Goal: Task Accomplishment & Management: Complete application form

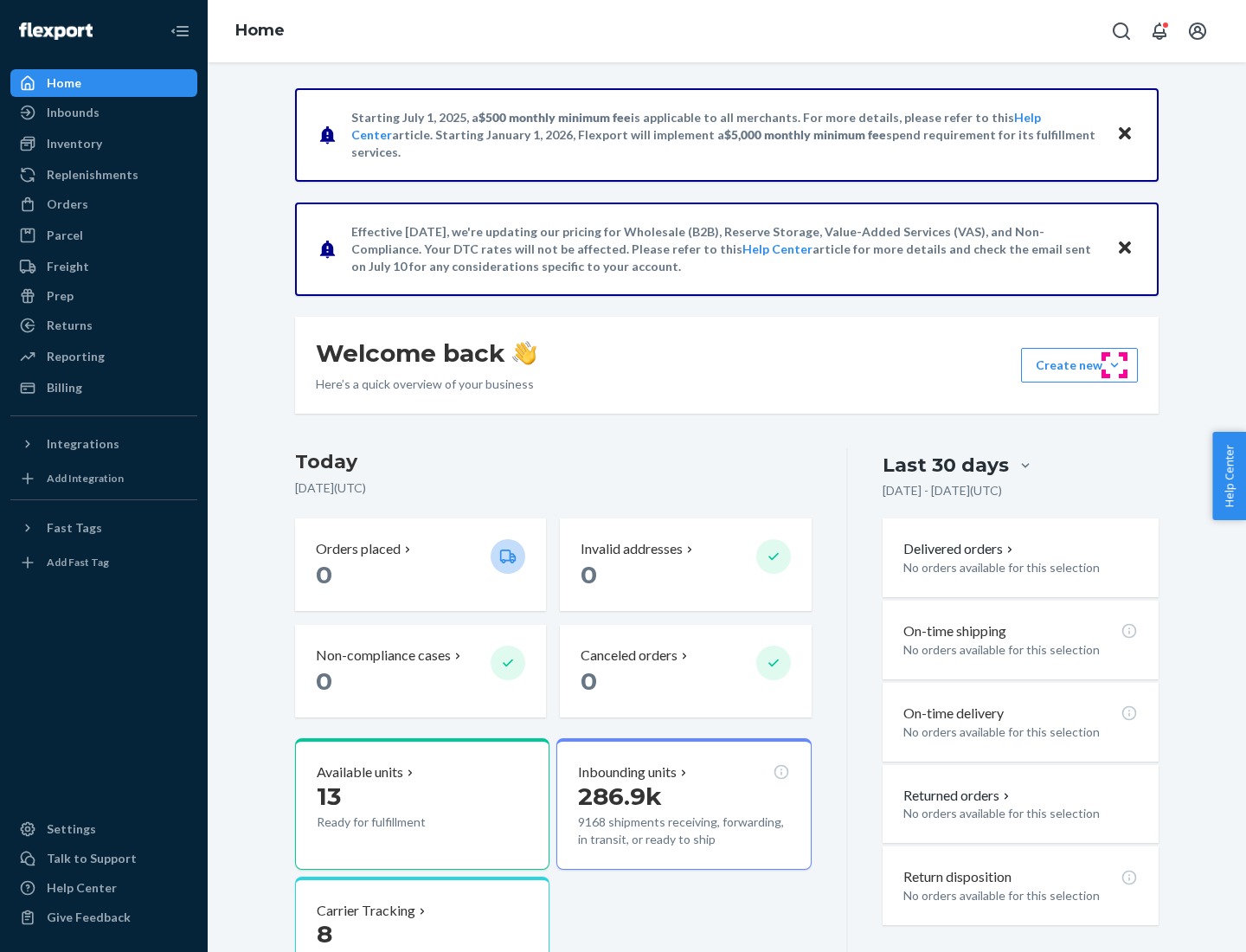
click at [1115, 365] on button "Create new Create new inbound Create new order Create new product" at bounding box center [1079, 365] width 117 height 35
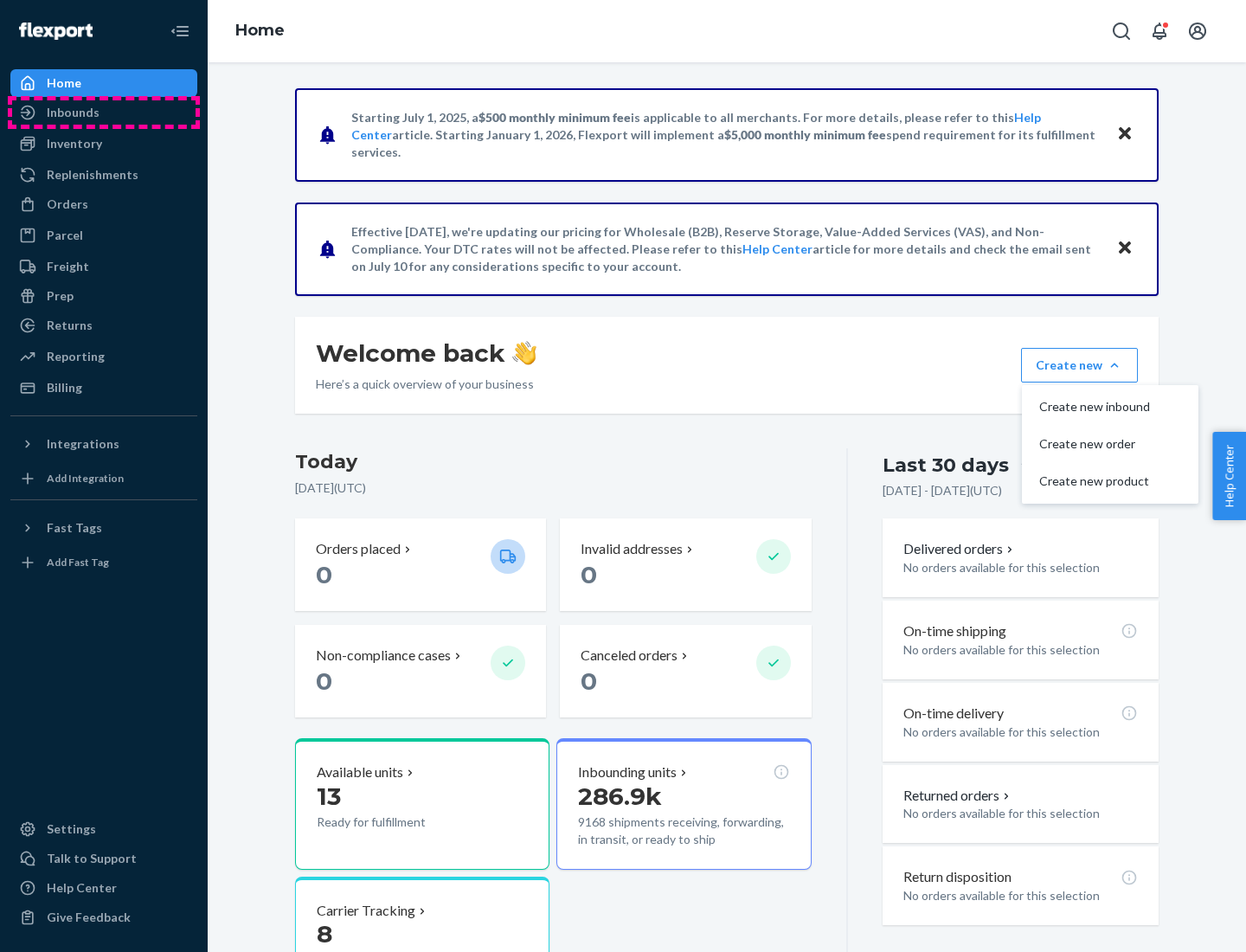
click at [104, 113] on div "Inbounds" at bounding box center [104, 112] width 184 height 24
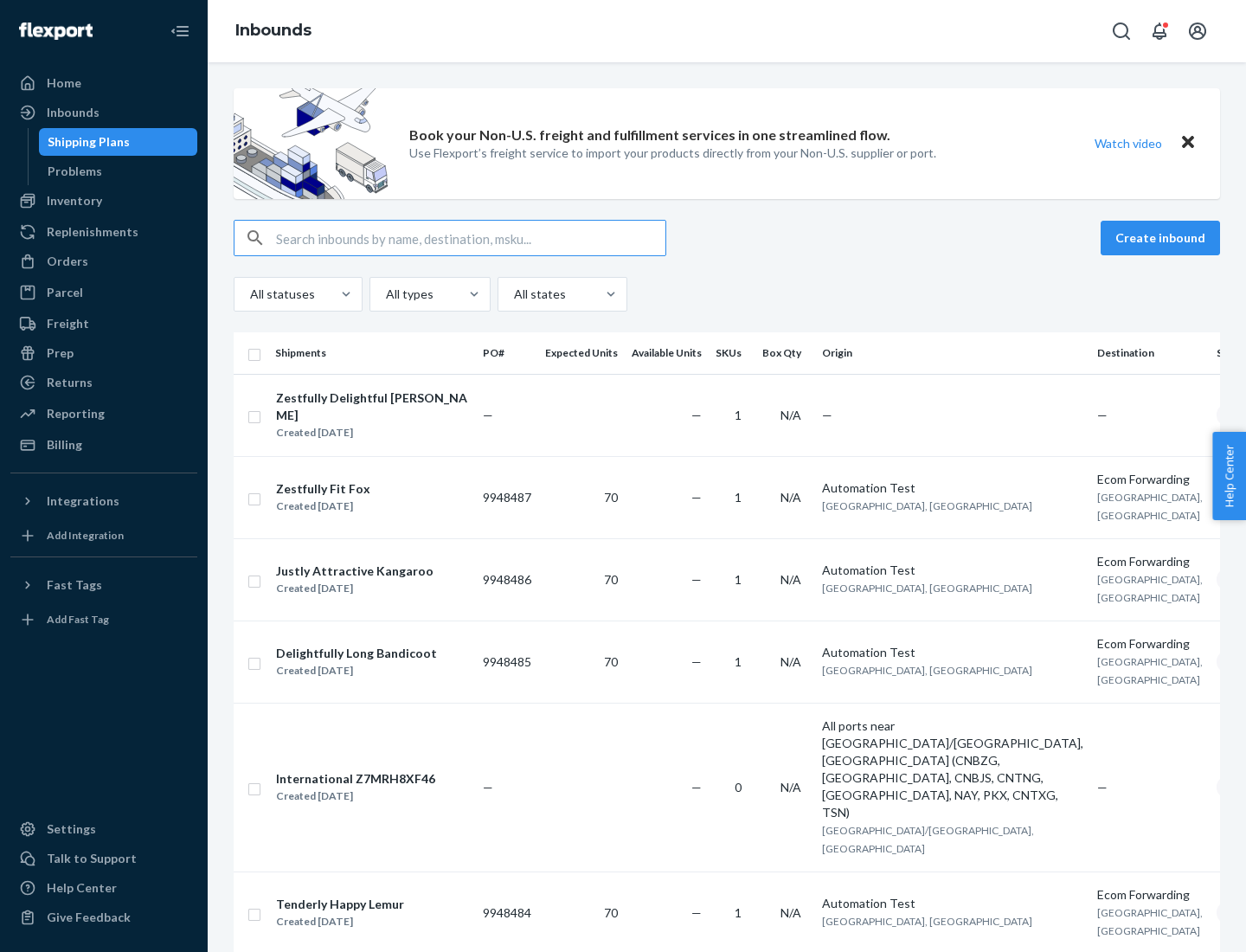
click at [1163, 238] on button "Create inbound" at bounding box center [1160, 238] width 119 height 35
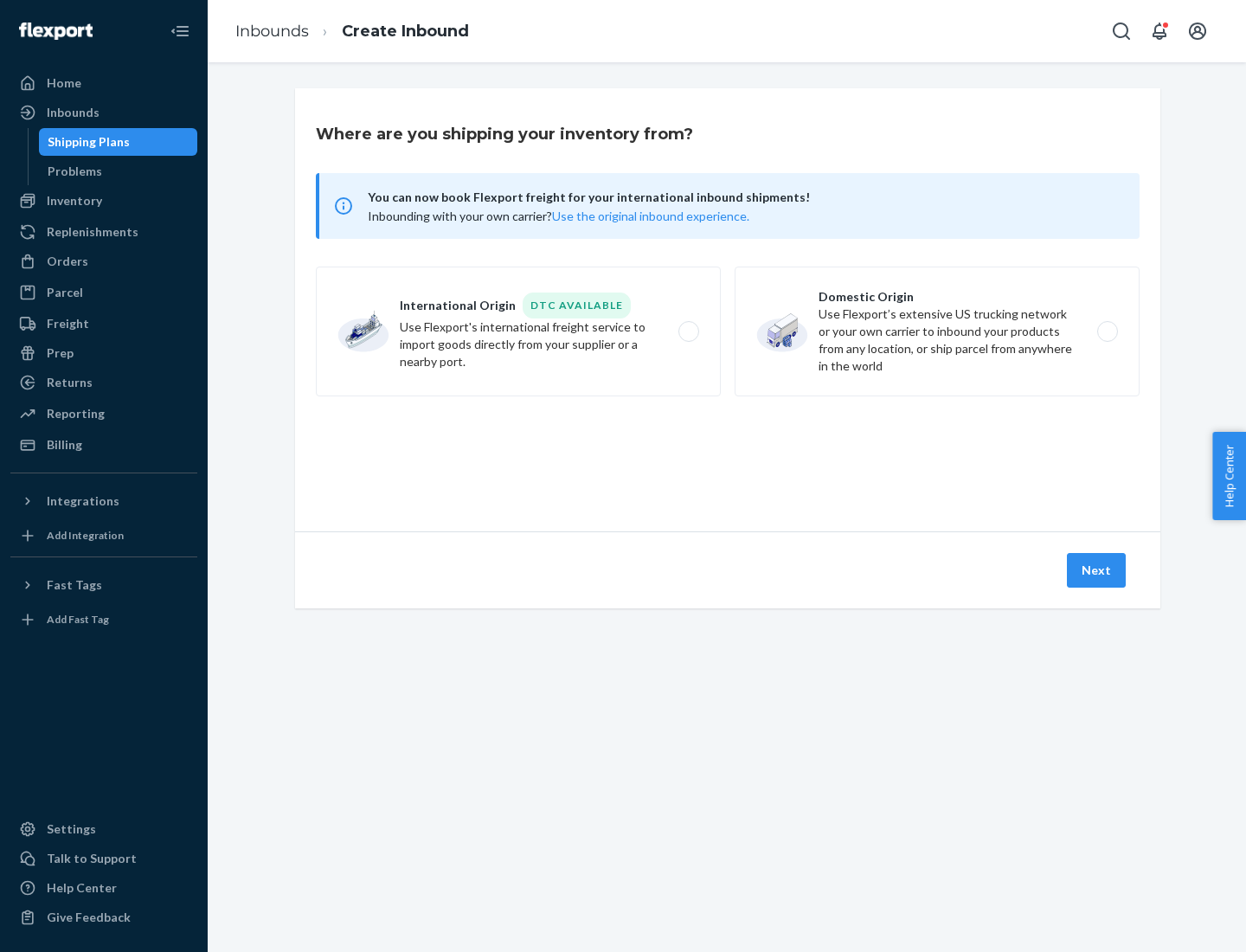
click at [938, 331] on label "Domestic Origin Use Flexport’s extensive US trucking network or your own carrie…" at bounding box center [937, 331] width 405 height 130
click at [1107, 331] on input "Domestic Origin Use Flexport’s extensive US trucking network or your own carrie…" at bounding box center [1113, 332] width 12 height 12
radio input "true"
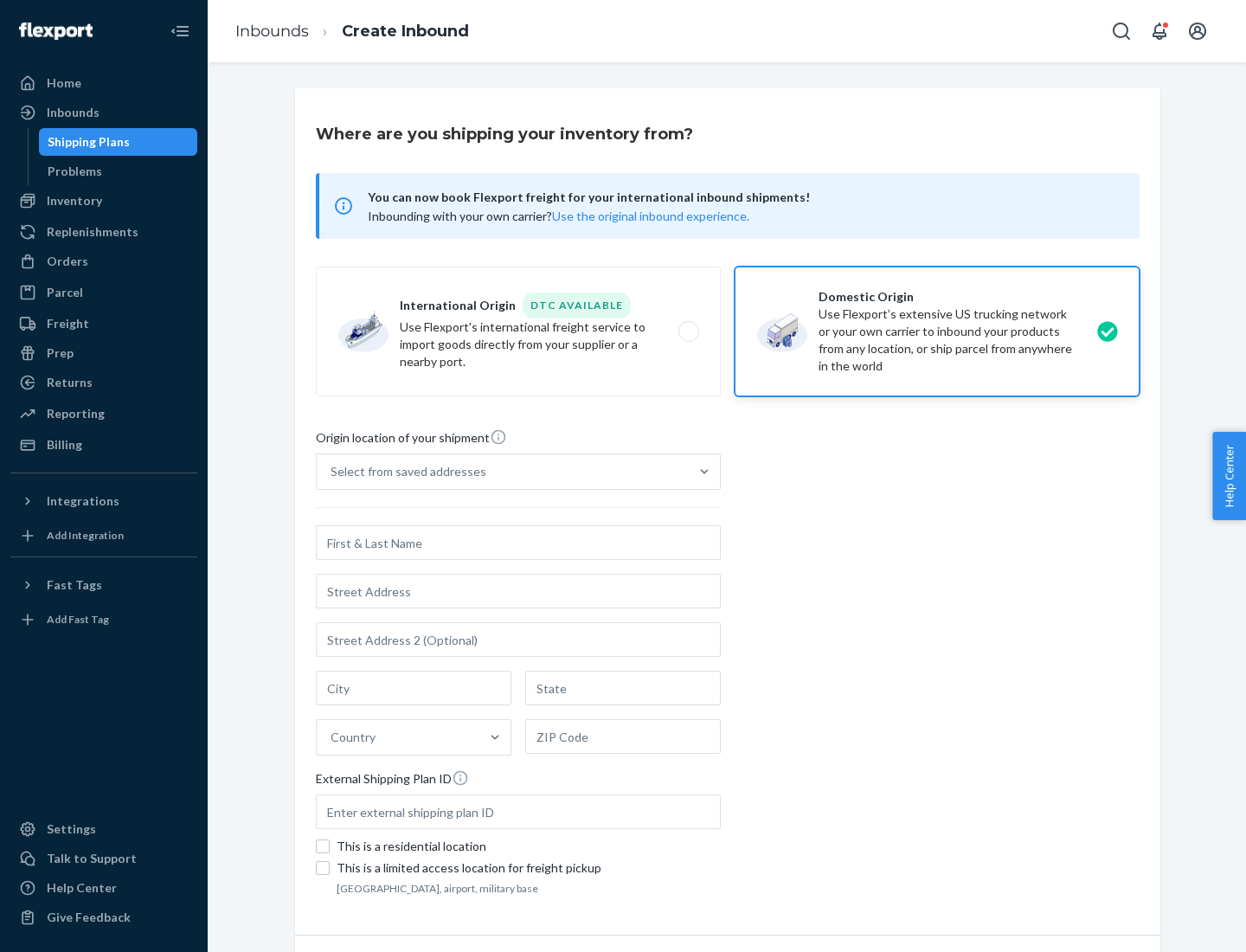
click at [404, 472] on div "Select from saved addresses" at bounding box center [408, 472] width 156 height 17
click at [332, 472] on input "Select from saved addresses" at bounding box center [331, 472] width 2 height 17
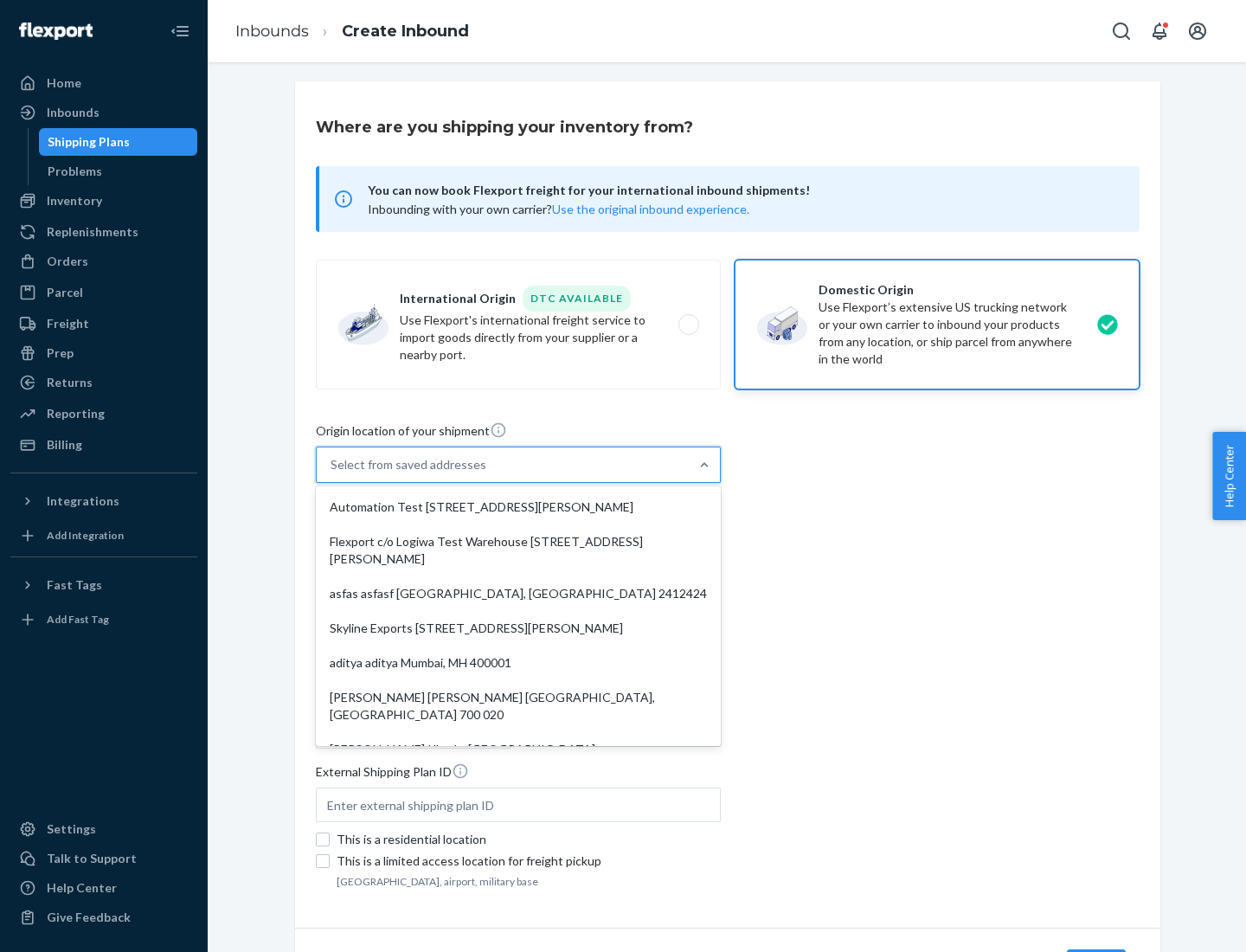
click at [518, 507] on div "Automation Test [STREET_ADDRESS][PERSON_NAME]" at bounding box center [519, 507] width 399 height 35
click at [332, 474] on input "option Automation Test [STREET_ADDRESS][PERSON_NAME]. 9 results available. Use …" at bounding box center [331, 465] width 2 height 17
type input "Automation Test"
type input "9th Floor"
type input "[GEOGRAPHIC_DATA]"
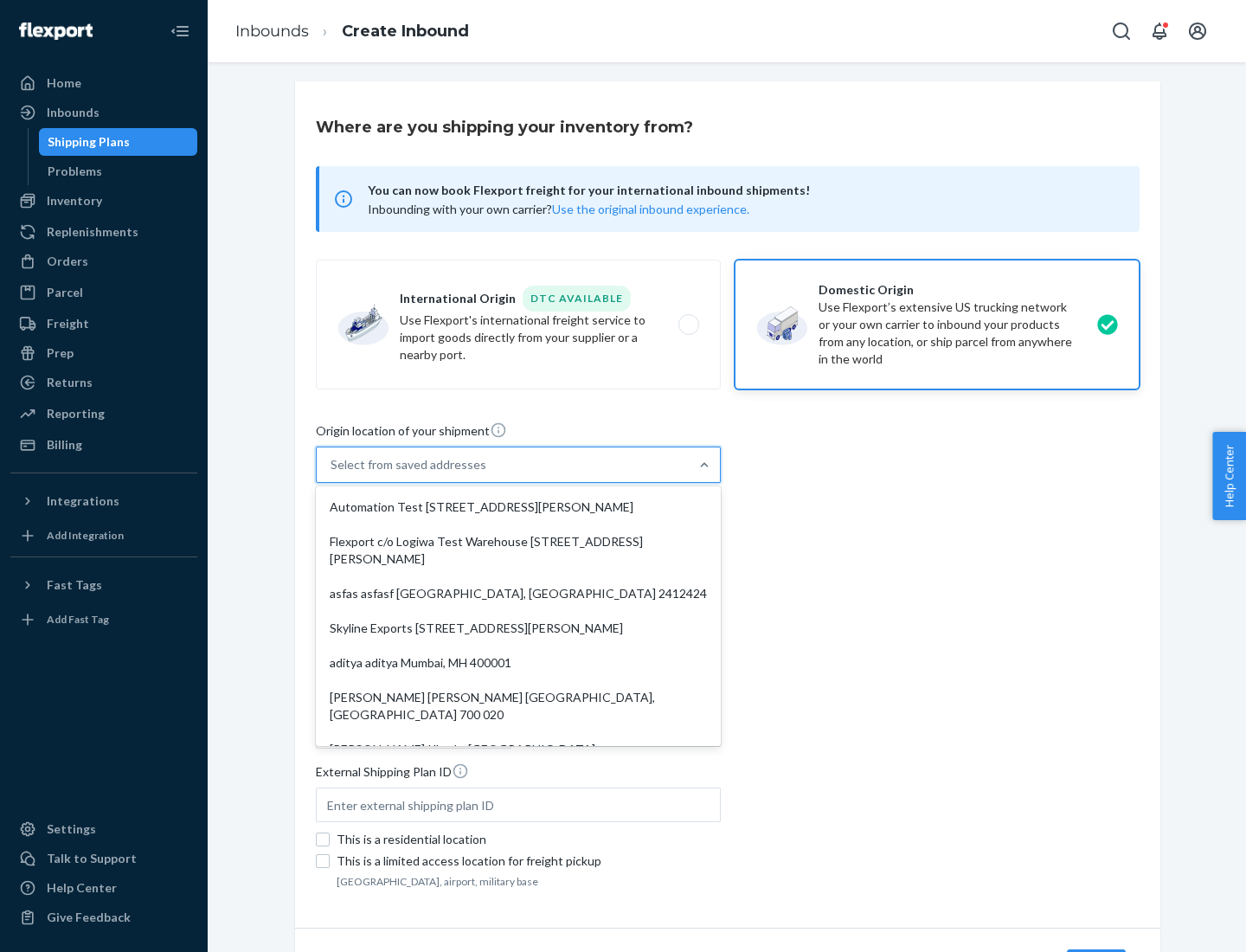
type input "CA"
type input "94104"
type input "[STREET_ADDRESS][PERSON_NAME]"
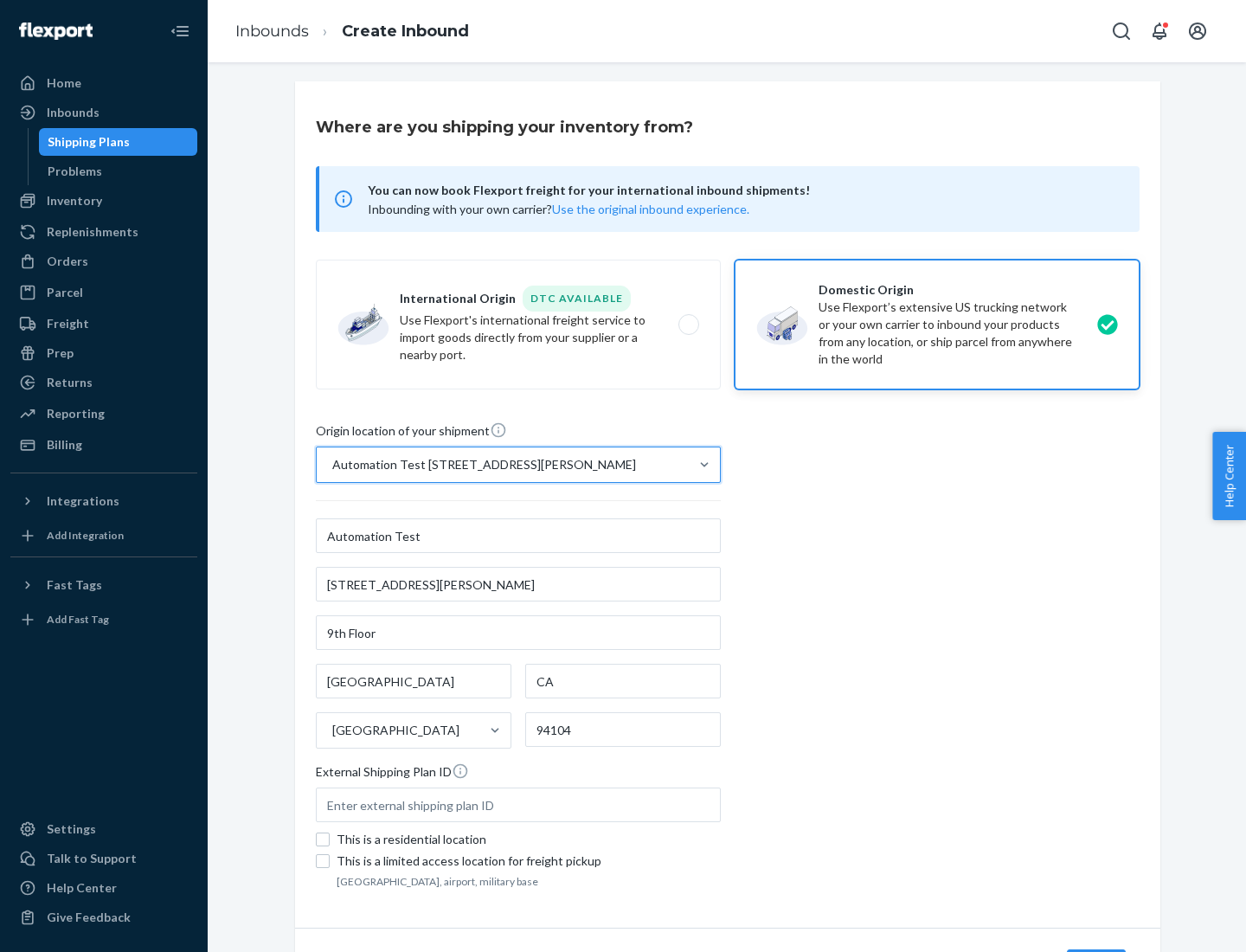
scroll to position [101, 0]
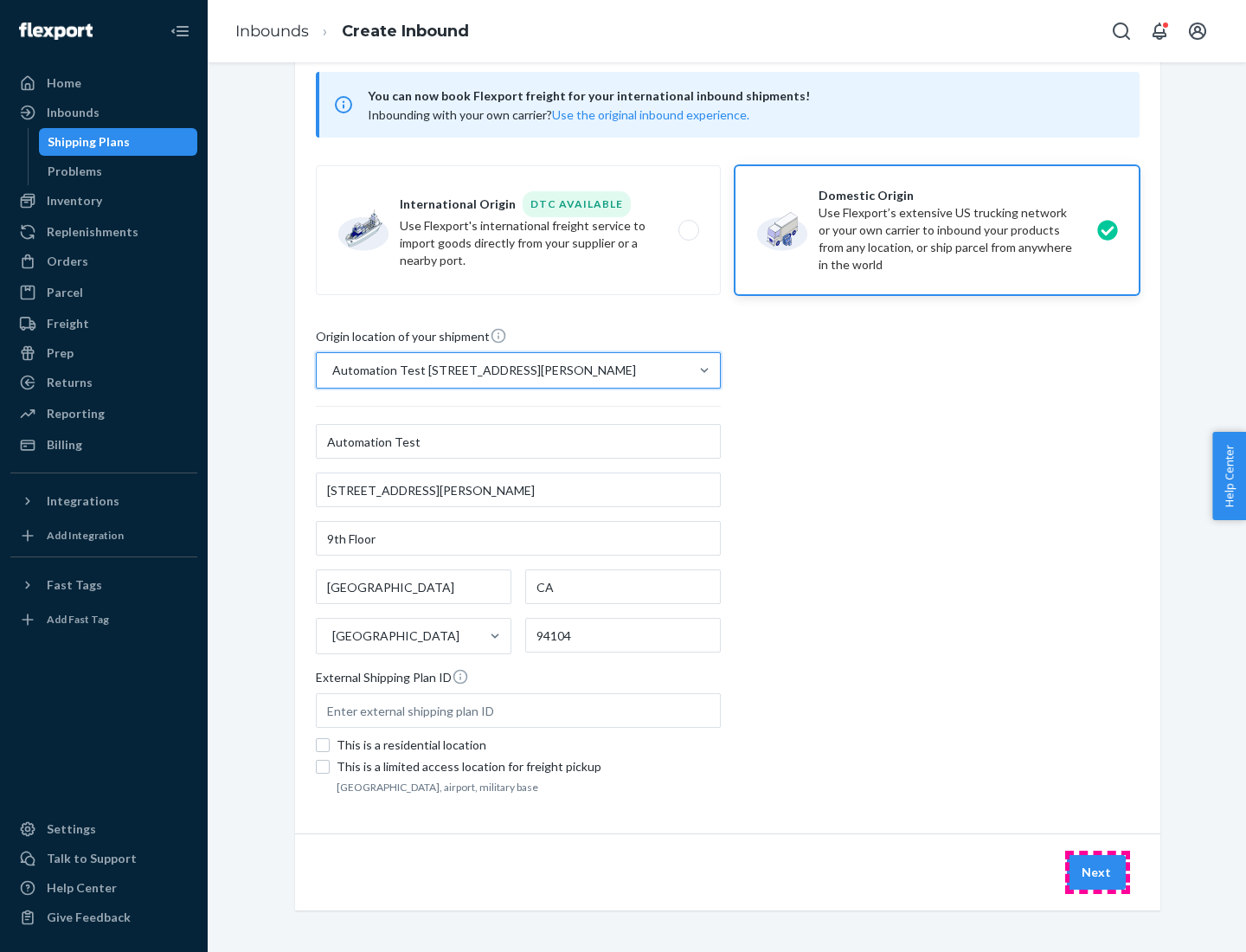
click at [1098, 872] on button "Next" at bounding box center [1096, 872] width 59 height 35
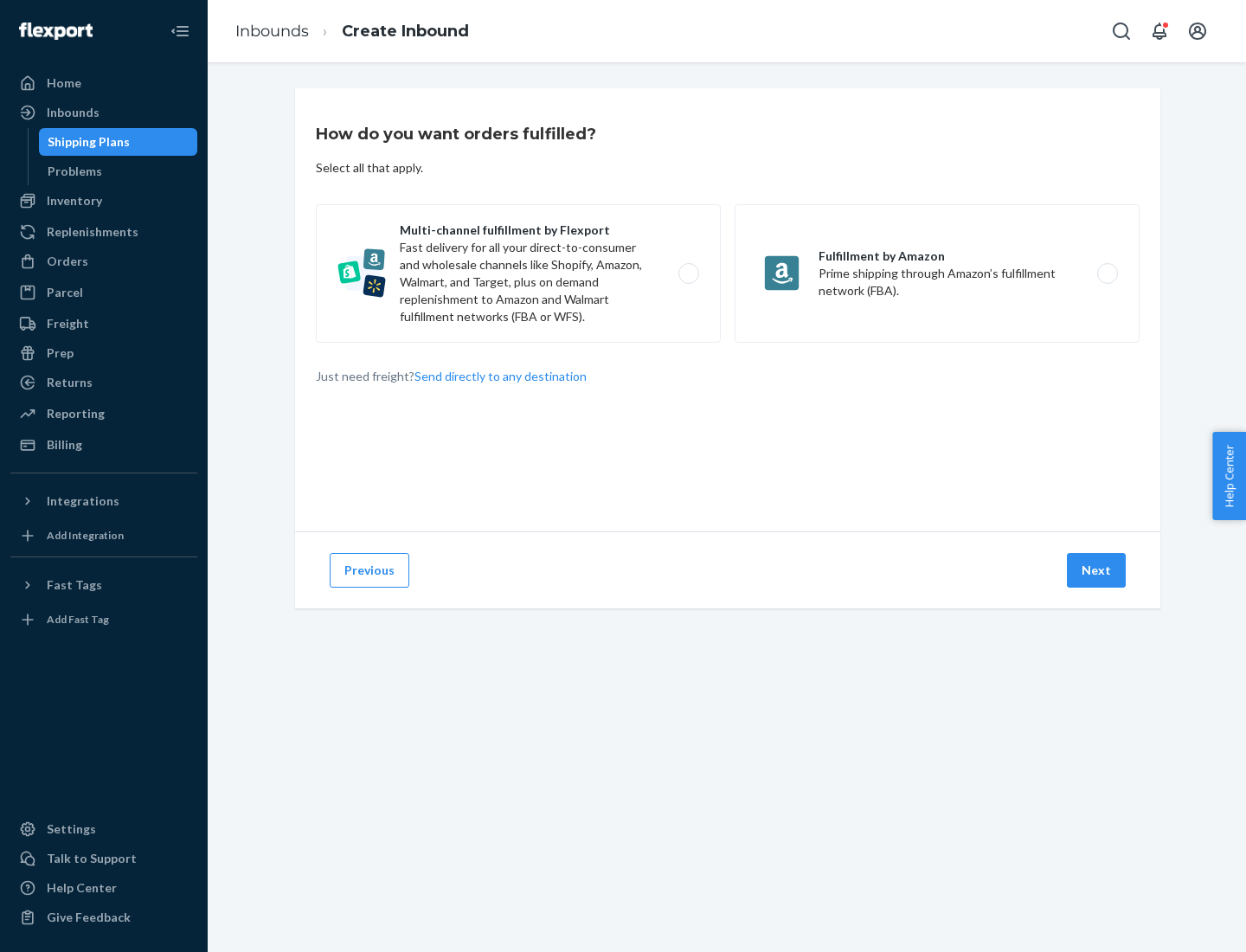
click at [518, 273] on label "Multi-channel fulfillment by Flexport Fast delivery for all your direct-to-cons…" at bounding box center [518, 273] width 405 height 139
click at [688, 273] on input "Multi-channel fulfillment by Flexport Fast delivery for all your direct-to-cons…" at bounding box center [694, 274] width 12 height 12
radio input "true"
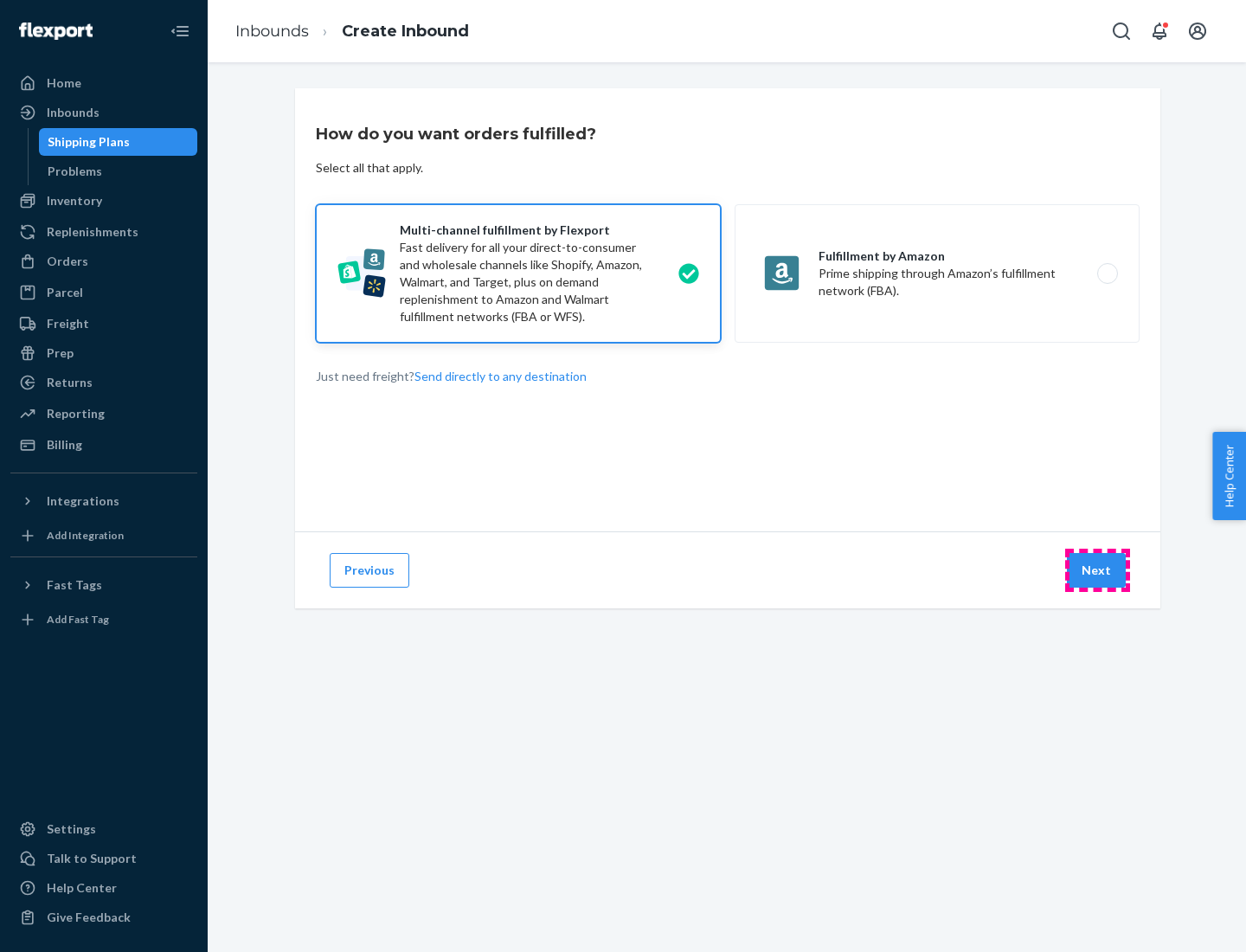
click at [1098, 570] on button "Next" at bounding box center [1096, 570] width 59 height 35
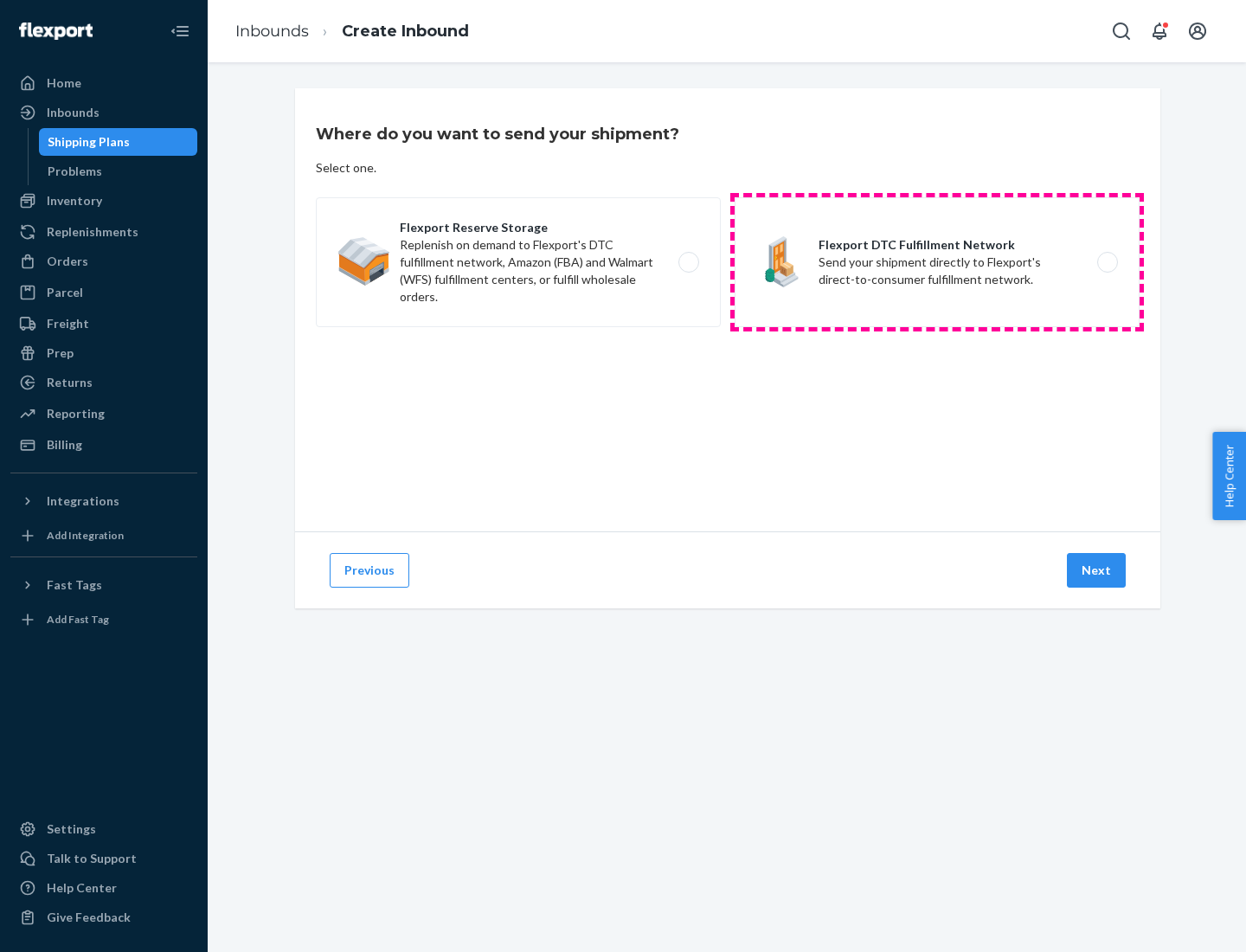
click at [938, 262] on label "Flexport DTC Fulfillment Network Send your shipment directly to Flexport's dire…" at bounding box center [937, 262] width 405 height 130
click at [1107, 262] on input "Flexport DTC Fulfillment Network Send your shipment directly to Flexport's dire…" at bounding box center [1113, 263] width 12 height 12
radio input "true"
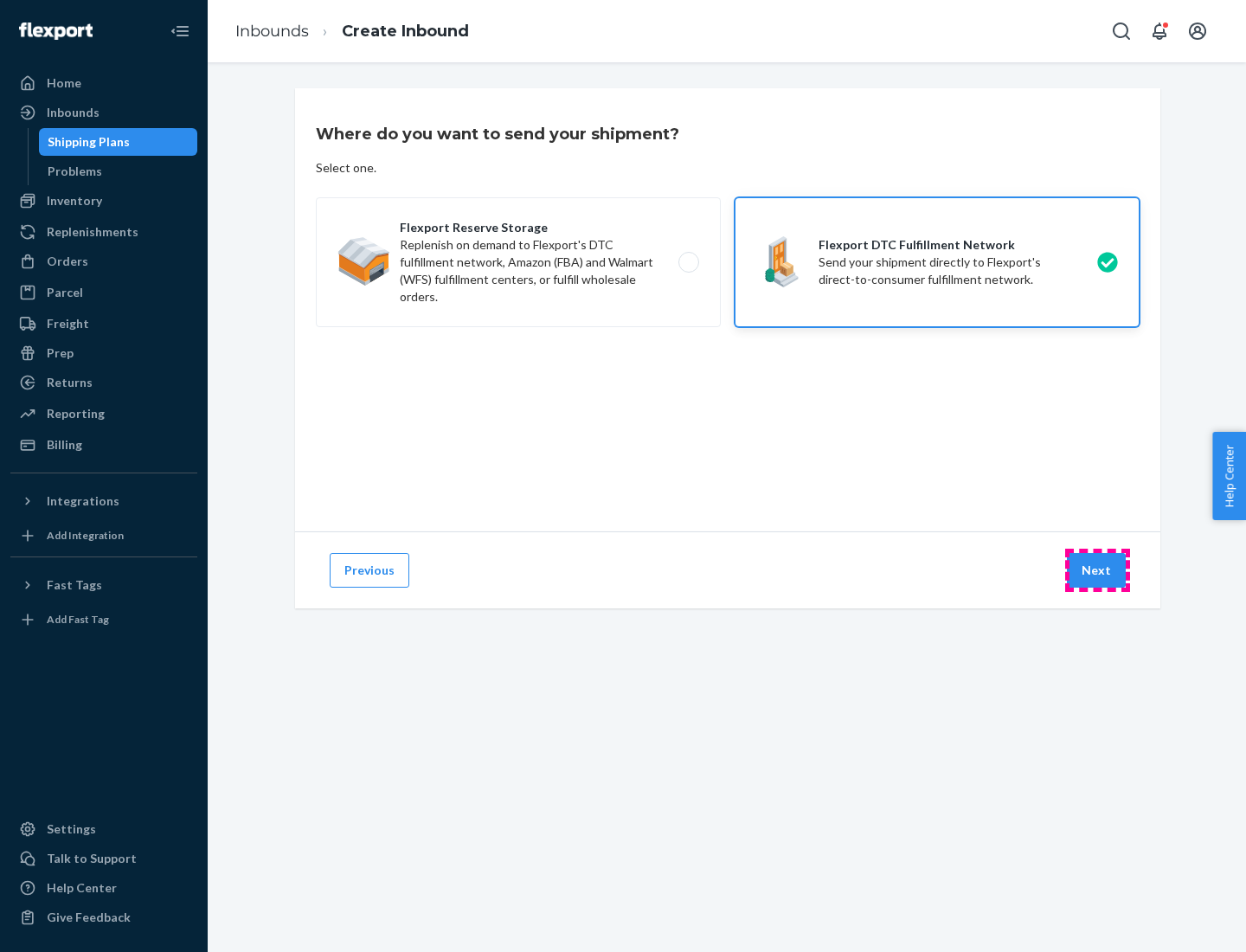
click at [1098, 570] on button "Next" at bounding box center [1096, 570] width 59 height 35
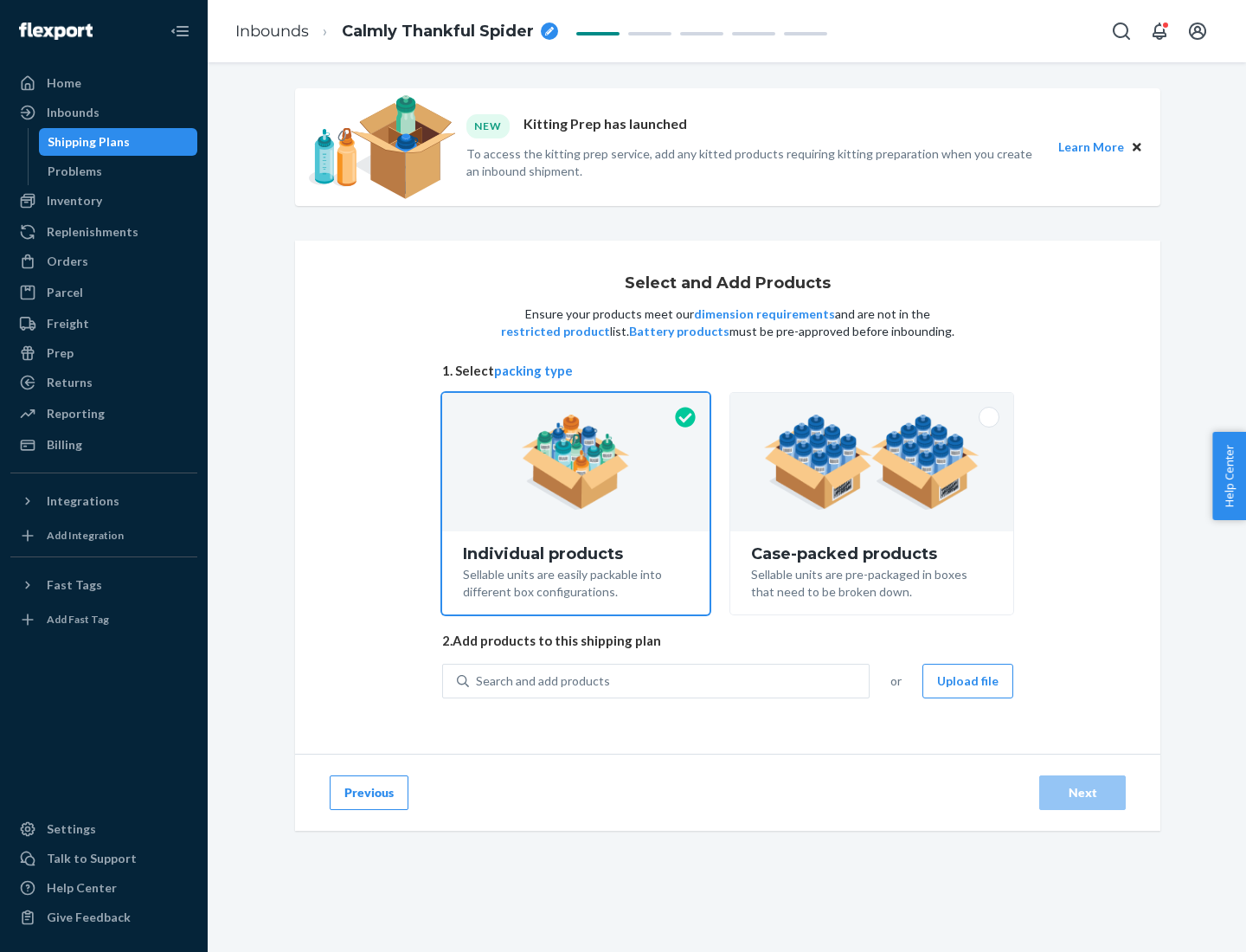
click at [872, 462] on img at bounding box center [872, 462] width 216 height 95
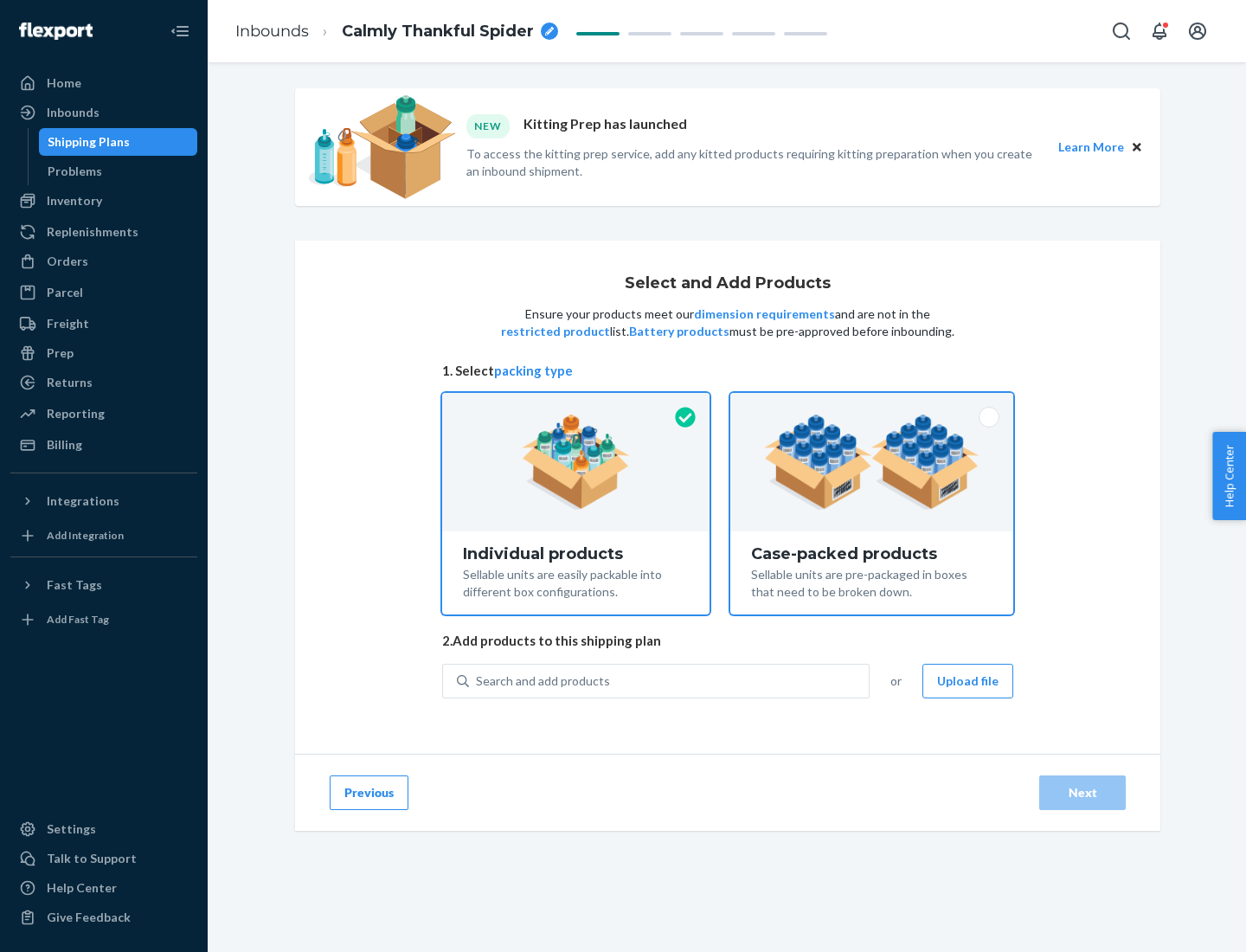
click at [872, 404] on input "Case-packed products Sellable units are pre-packaged in boxes that need to be b…" at bounding box center [872, 399] width 12 height 12
radio input "true"
radio input "false"
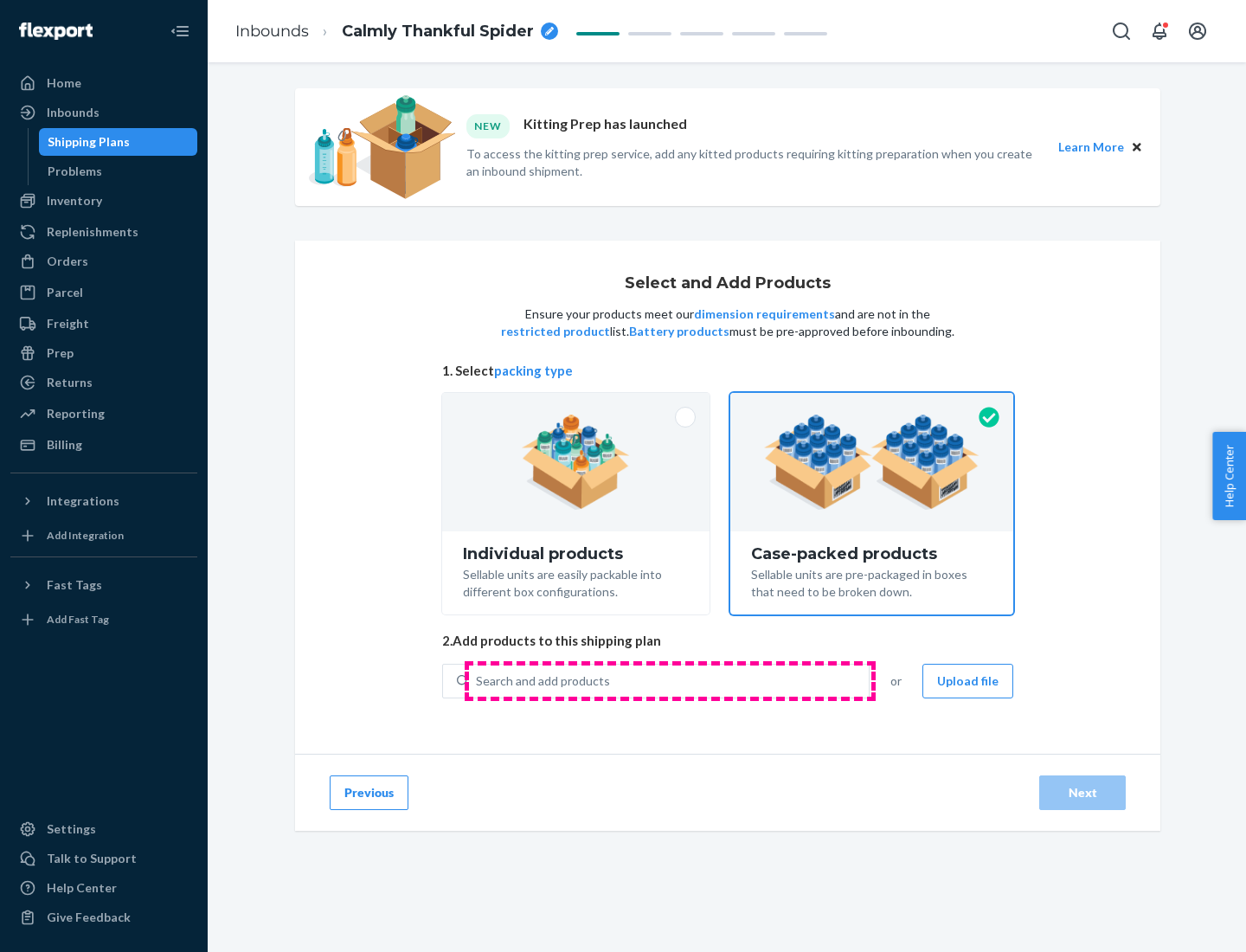
click at [670, 681] on div "Search and add products" at bounding box center [668, 681] width 400 height 31
click at [478, 681] on input "Search and add products" at bounding box center [477, 681] width 2 height 17
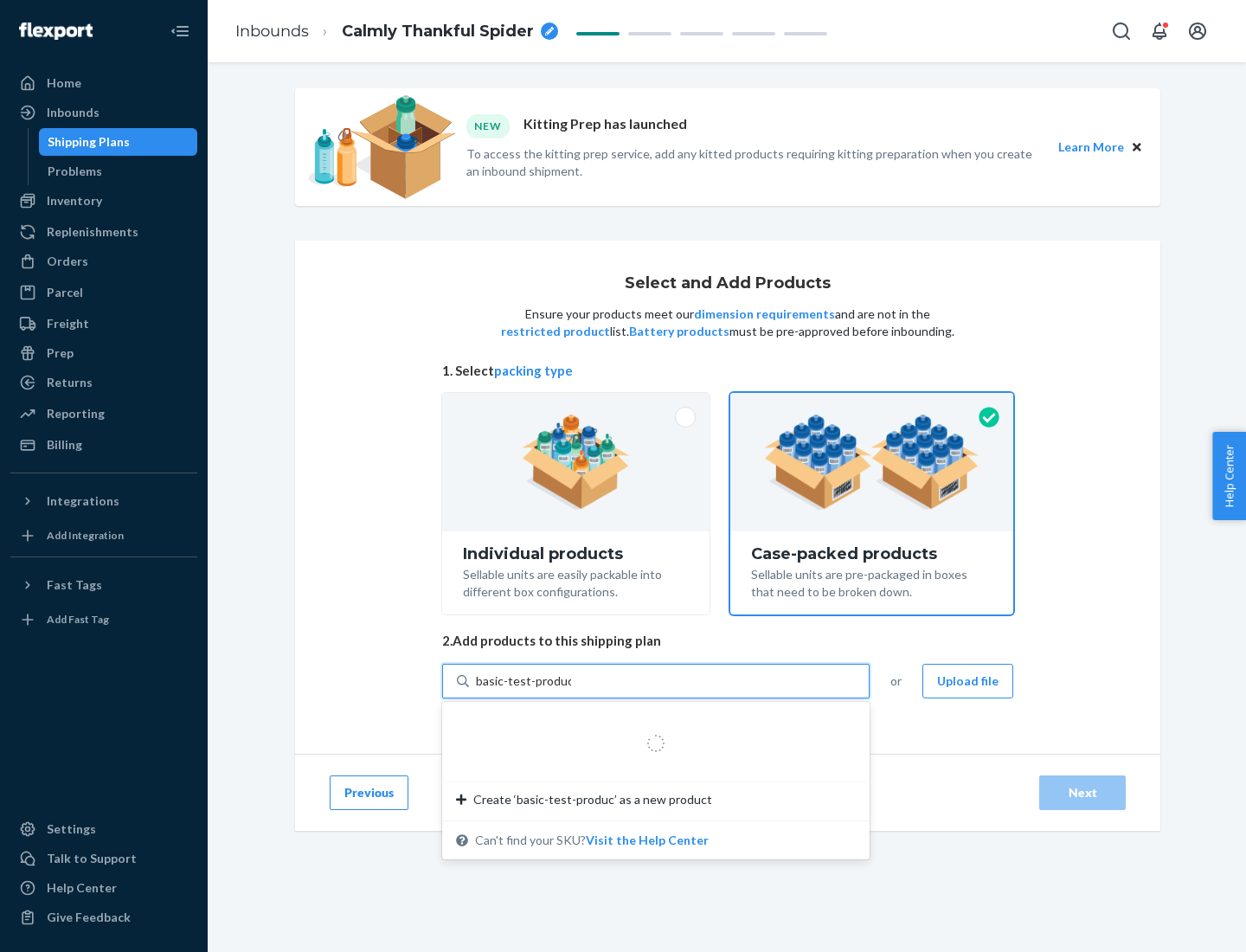
type input "basic-test-product-1"
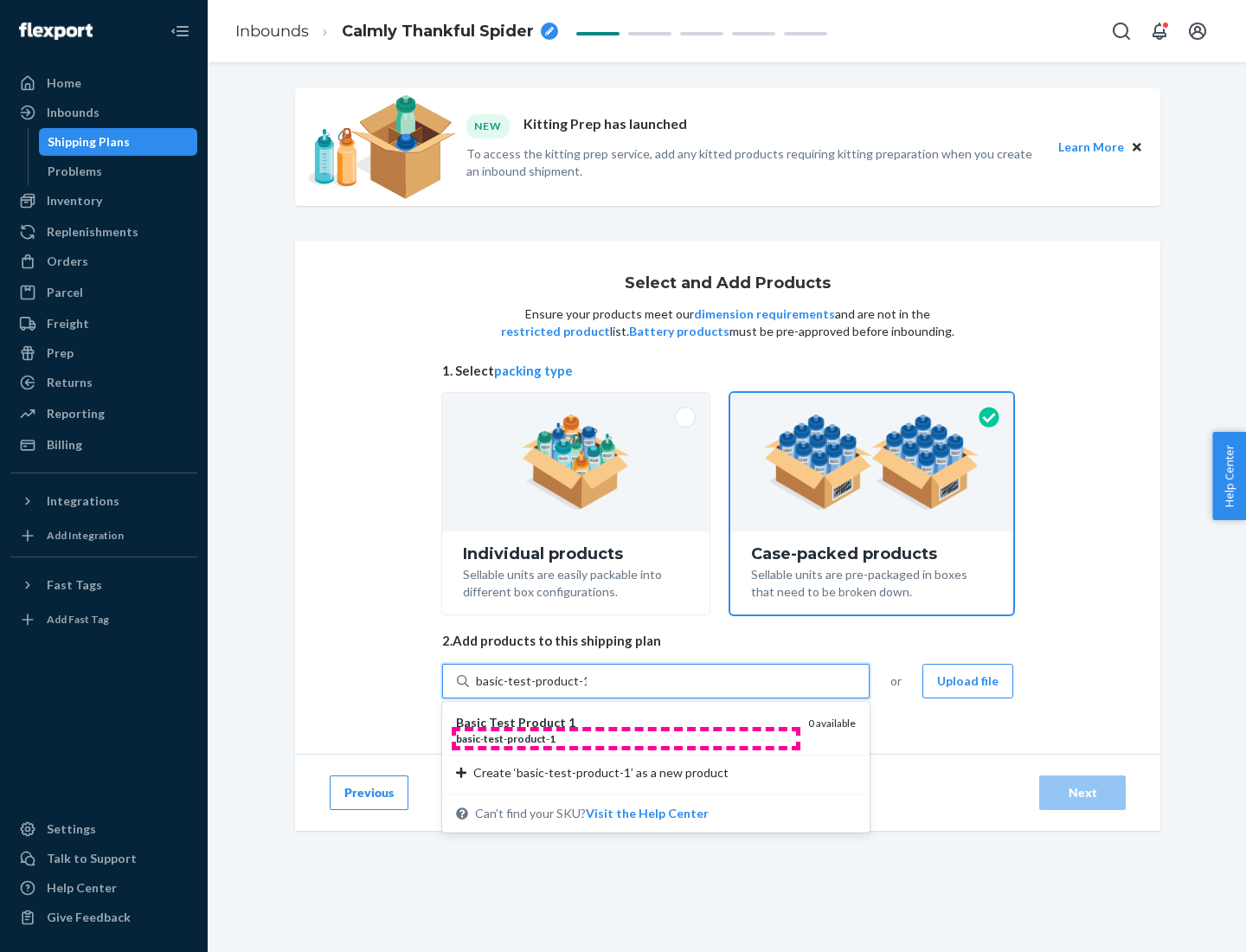
click at [626, 738] on div "basic - test - product - 1" at bounding box center [625, 738] width 338 height 14
click at [586, 689] on input "basic-test-product-1" at bounding box center [531, 681] width 111 height 17
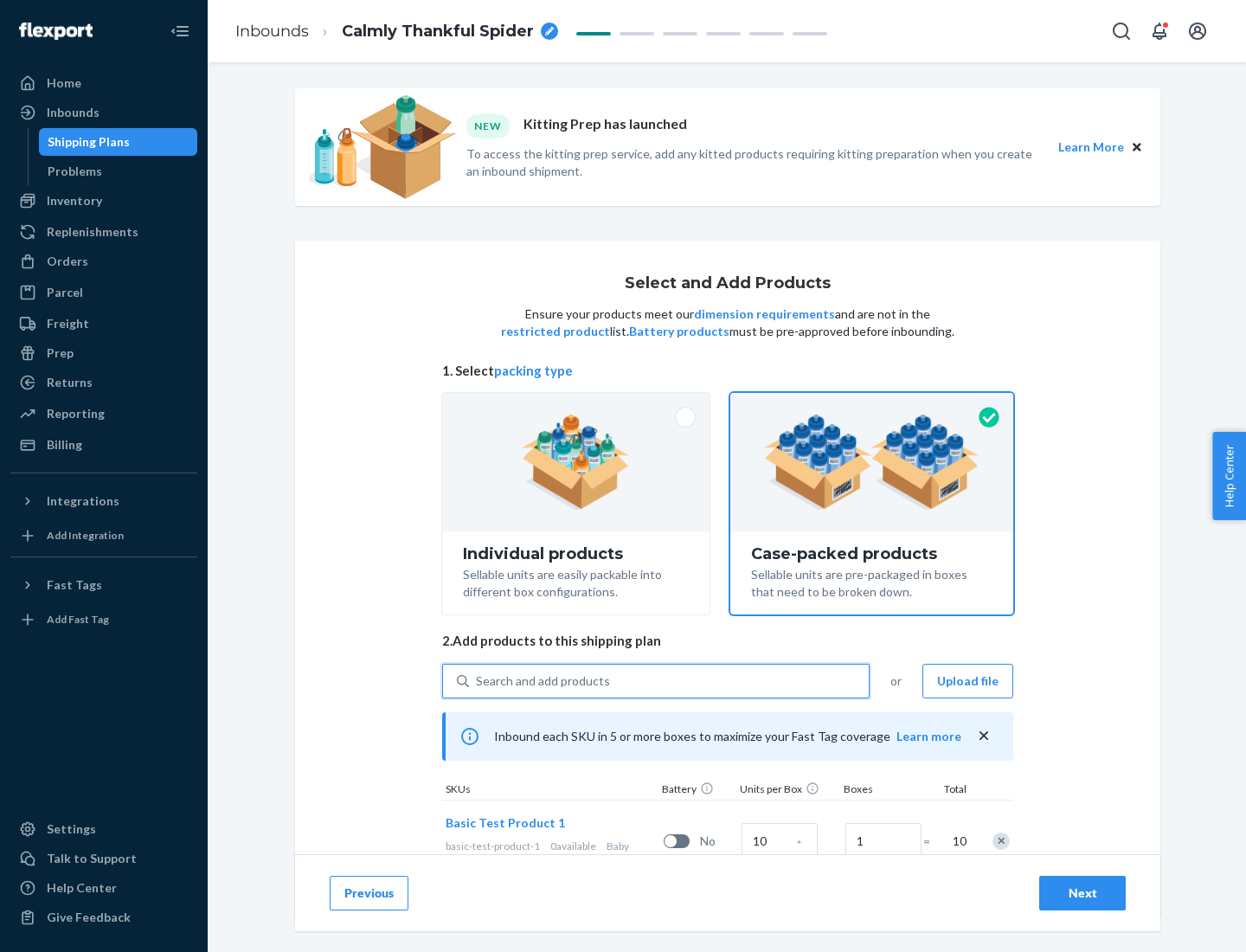
scroll to position [63, 0]
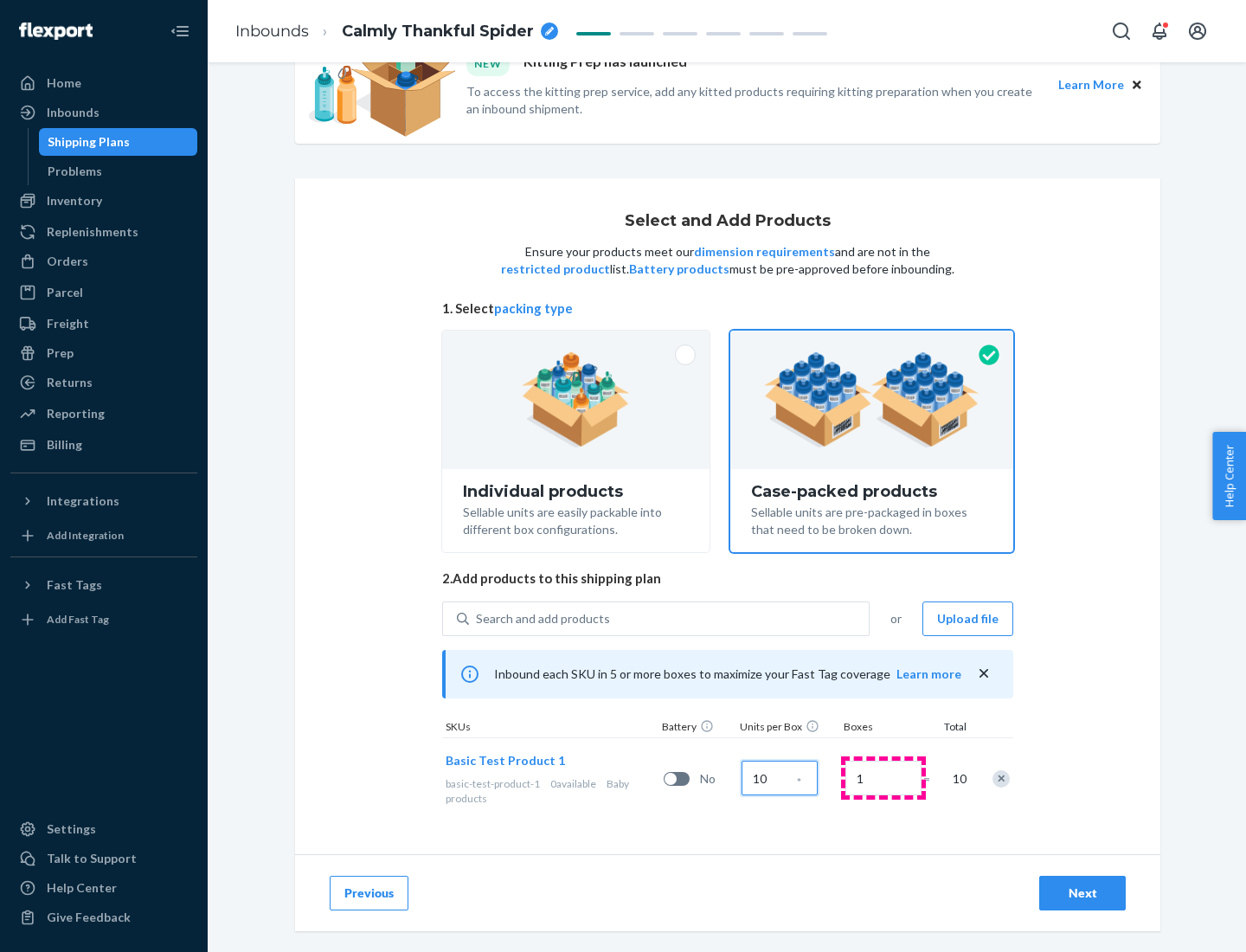
type input "10"
type input "7"
click at [1083, 893] on div "Next" at bounding box center [1082, 893] width 57 height 17
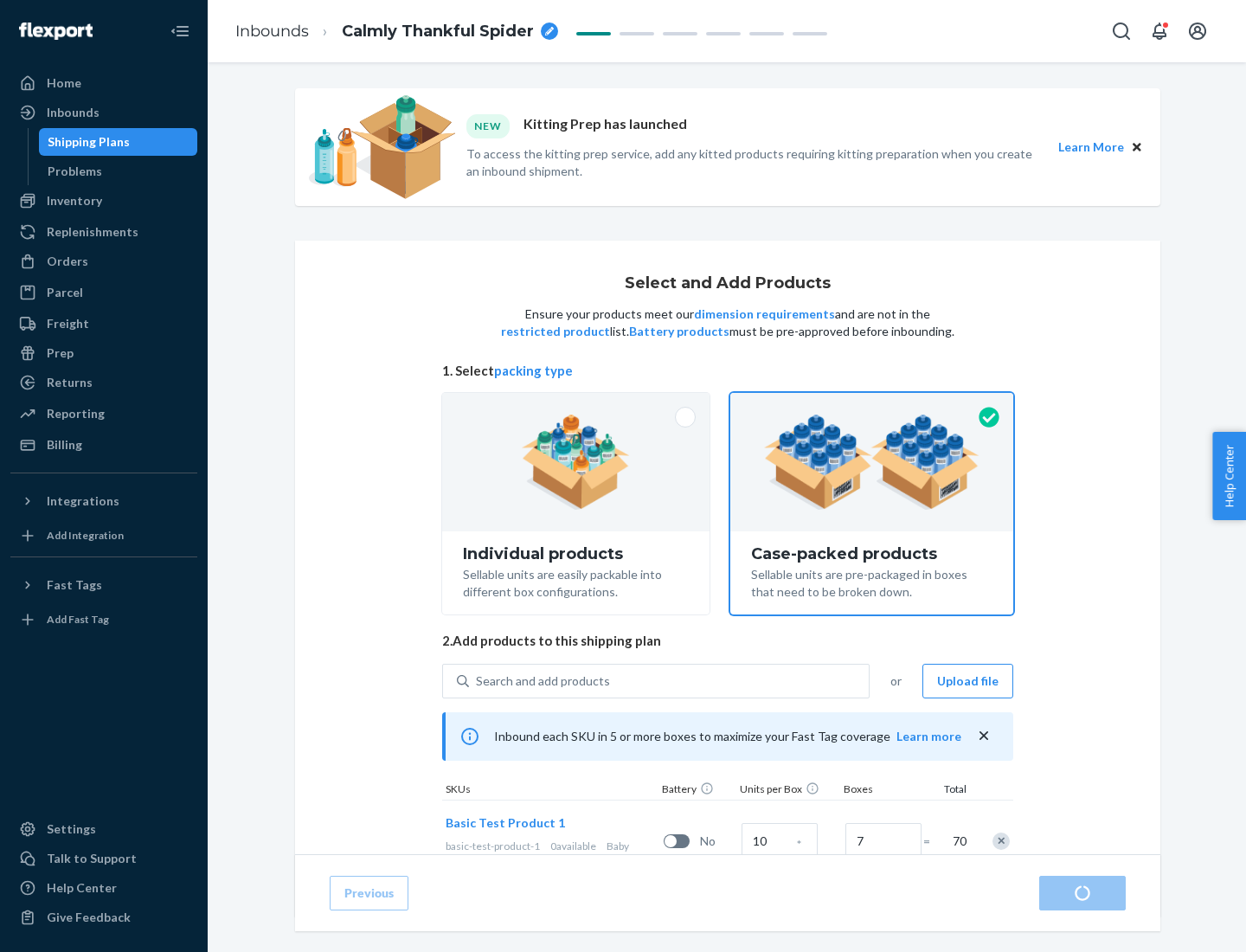
radio input "true"
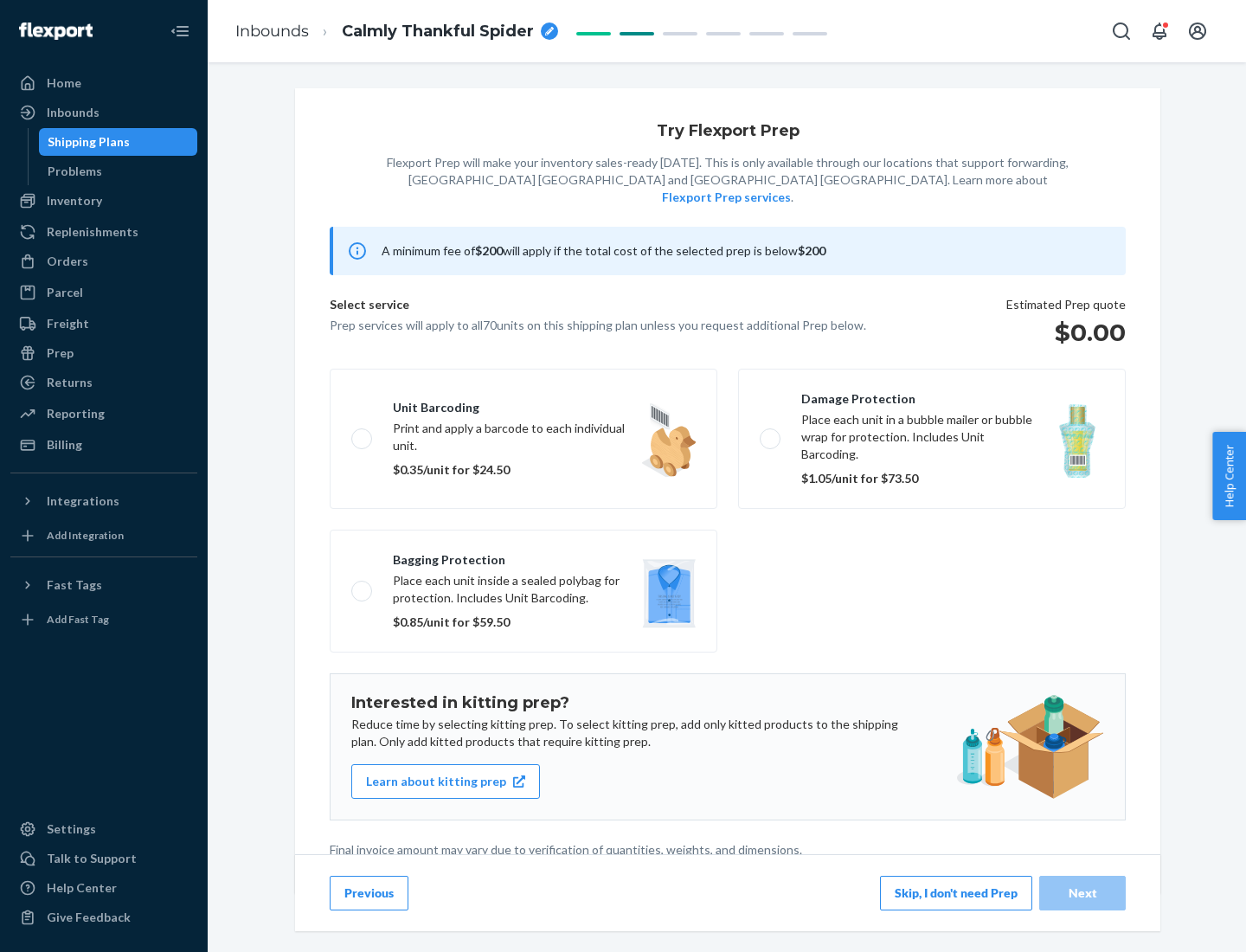
scroll to position [4, 0]
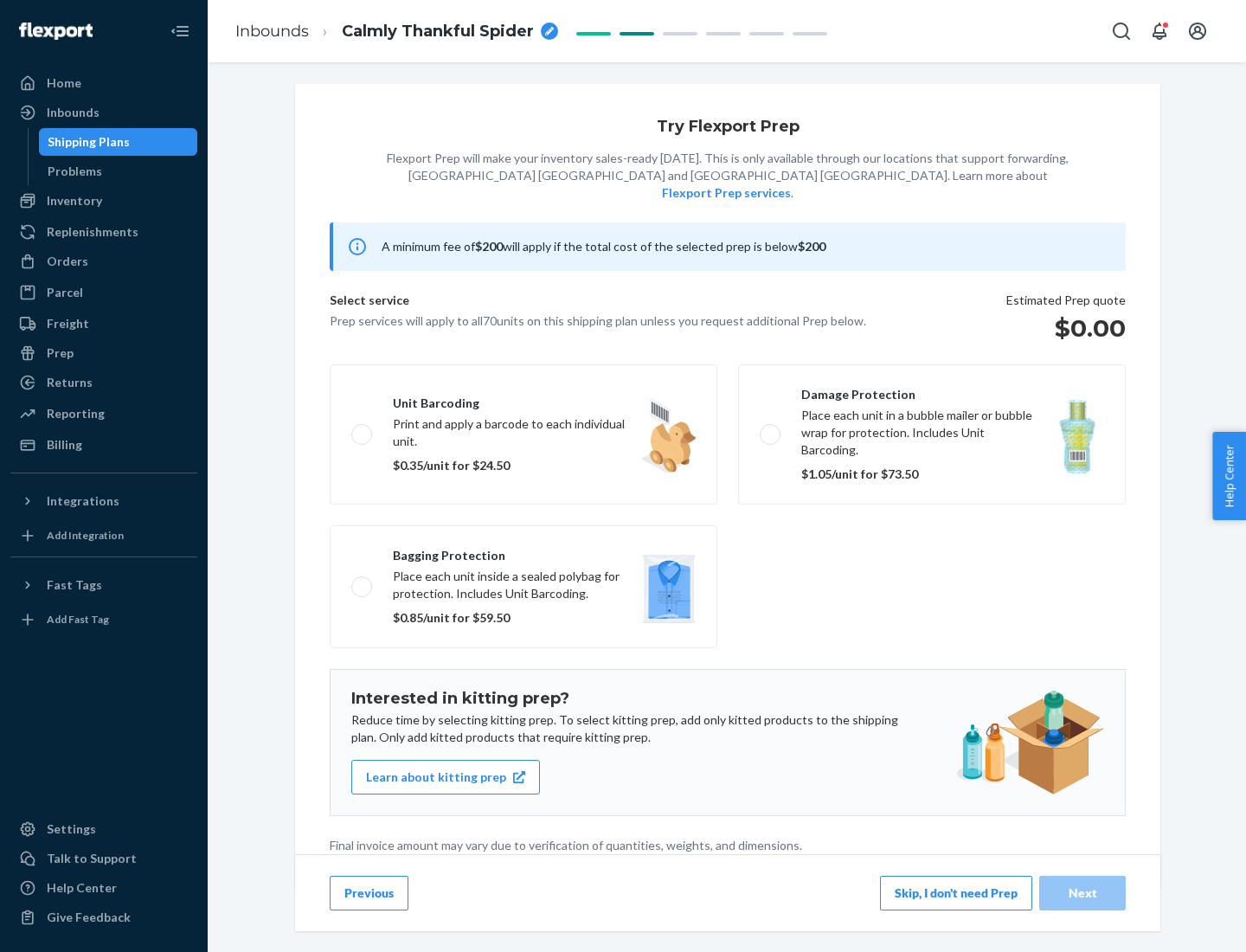
click at [524, 552] on label "Bagging protection Place each unit inside a sealed polybag for protection. Incl…" at bounding box center [524, 587] width 388 height 123
click at [363, 580] on input "Bagging protection Place each unit inside a sealed polybag for protection. Incl…" at bounding box center [357, 586] width 12 height 12
checkbox input "true"
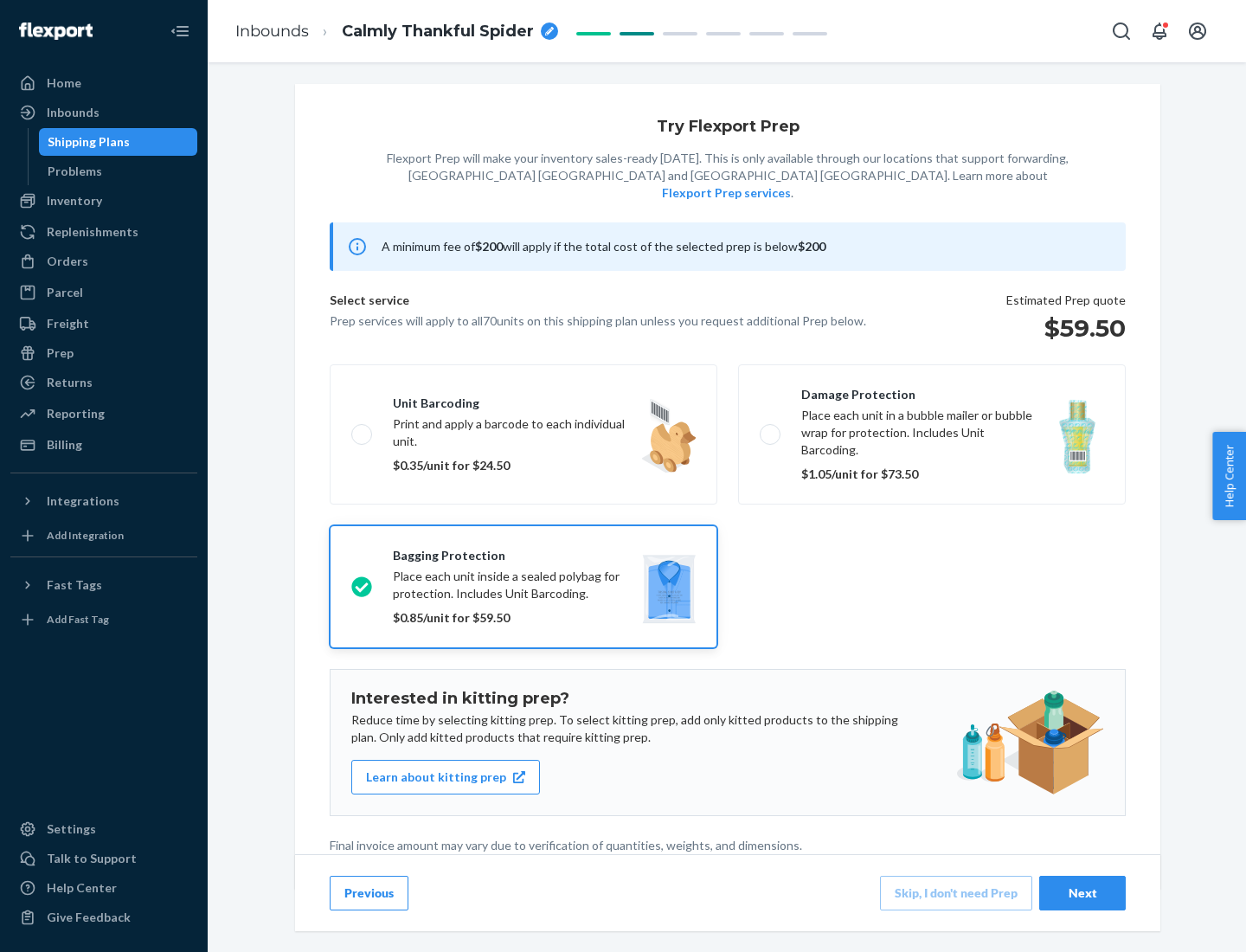
click at [1083, 892] on div "Next" at bounding box center [1082, 893] width 57 height 17
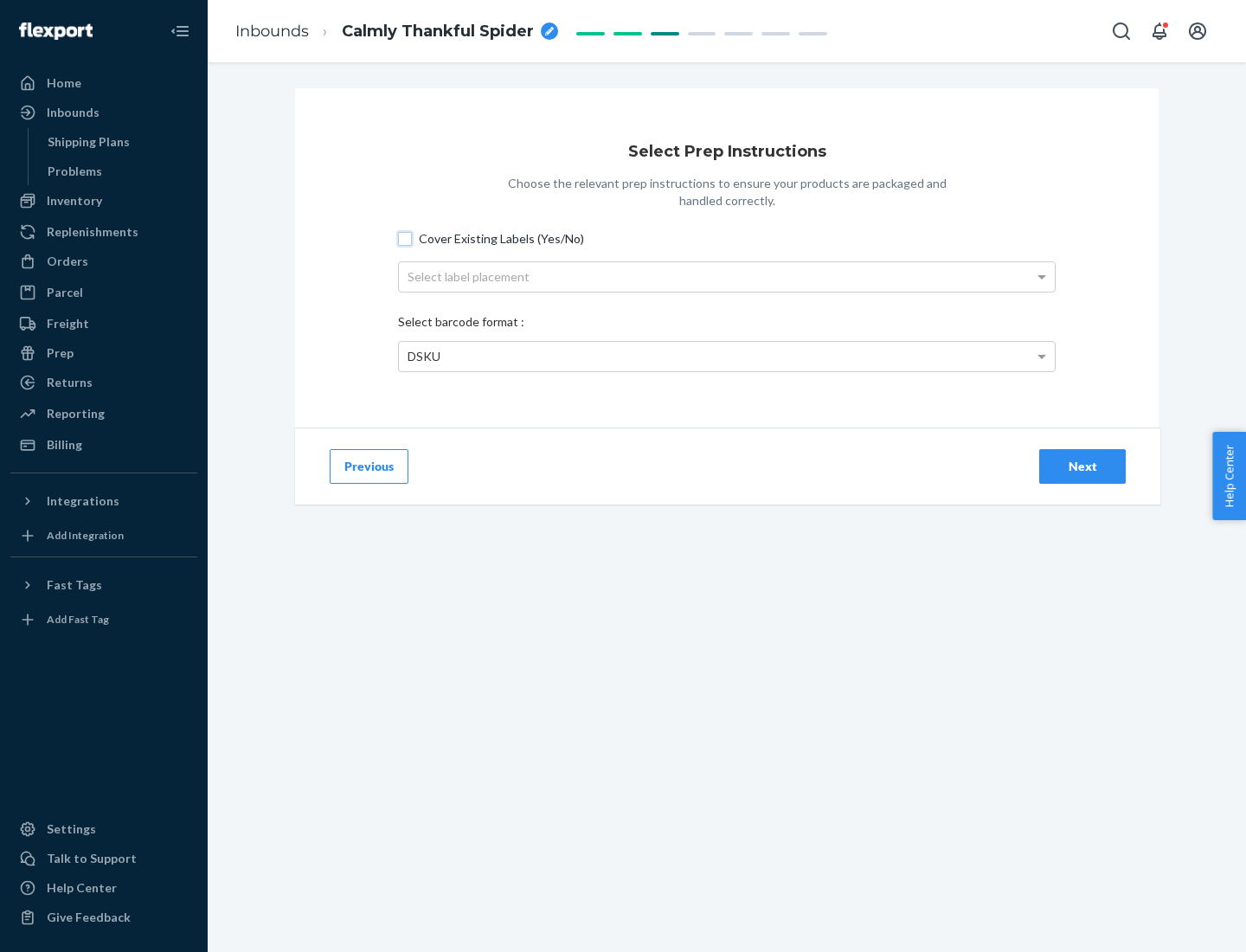
click at [405, 238] on input "Cover Existing Labels (Yes/No)" at bounding box center [405, 239] width 13 height 13
checkbox input "true"
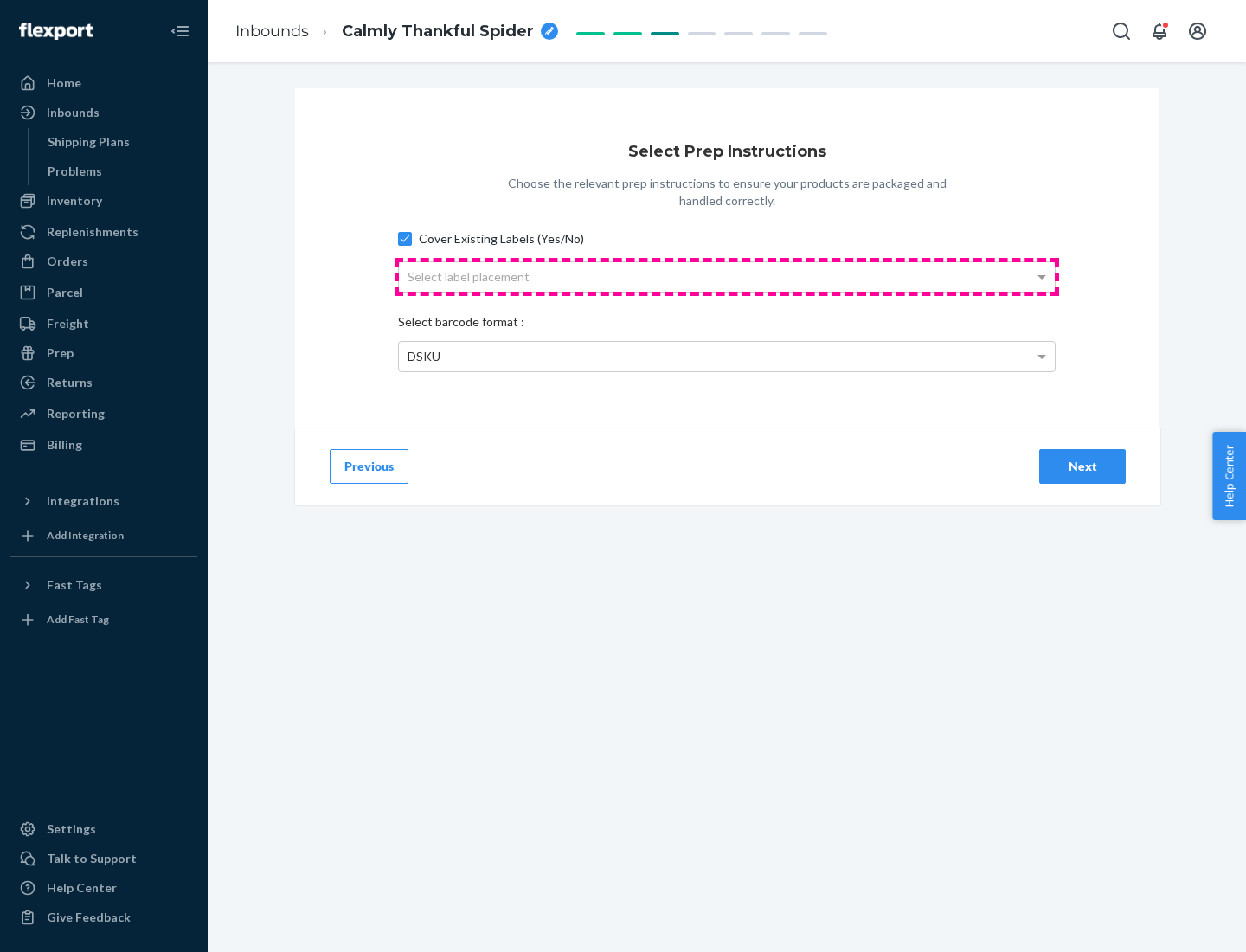
click at [727, 276] on div "Select label placement" at bounding box center [726, 276] width 656 height 30
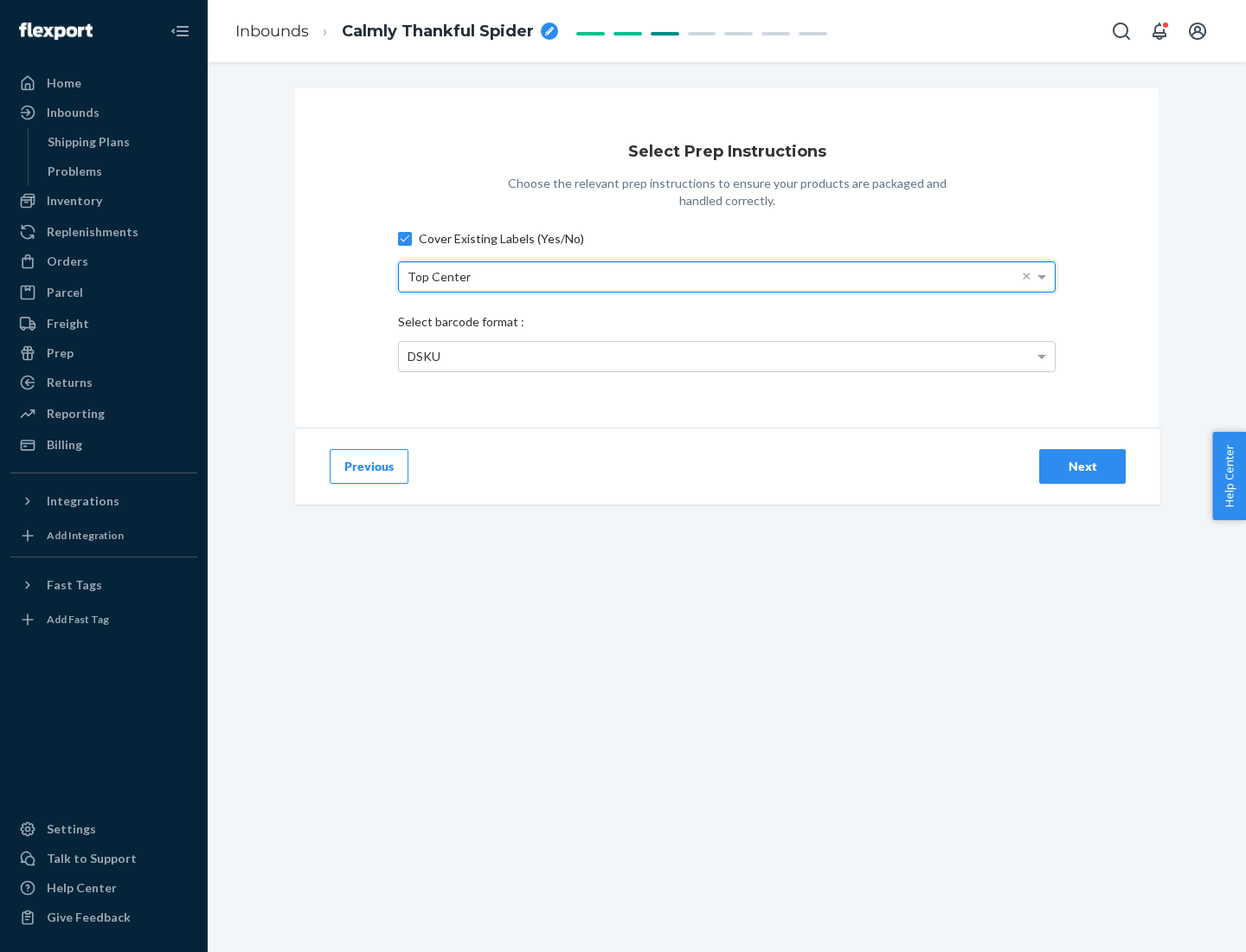
click at [727, 355] on div "DSKU" at bounding box center [726, 356] width 656 height 30
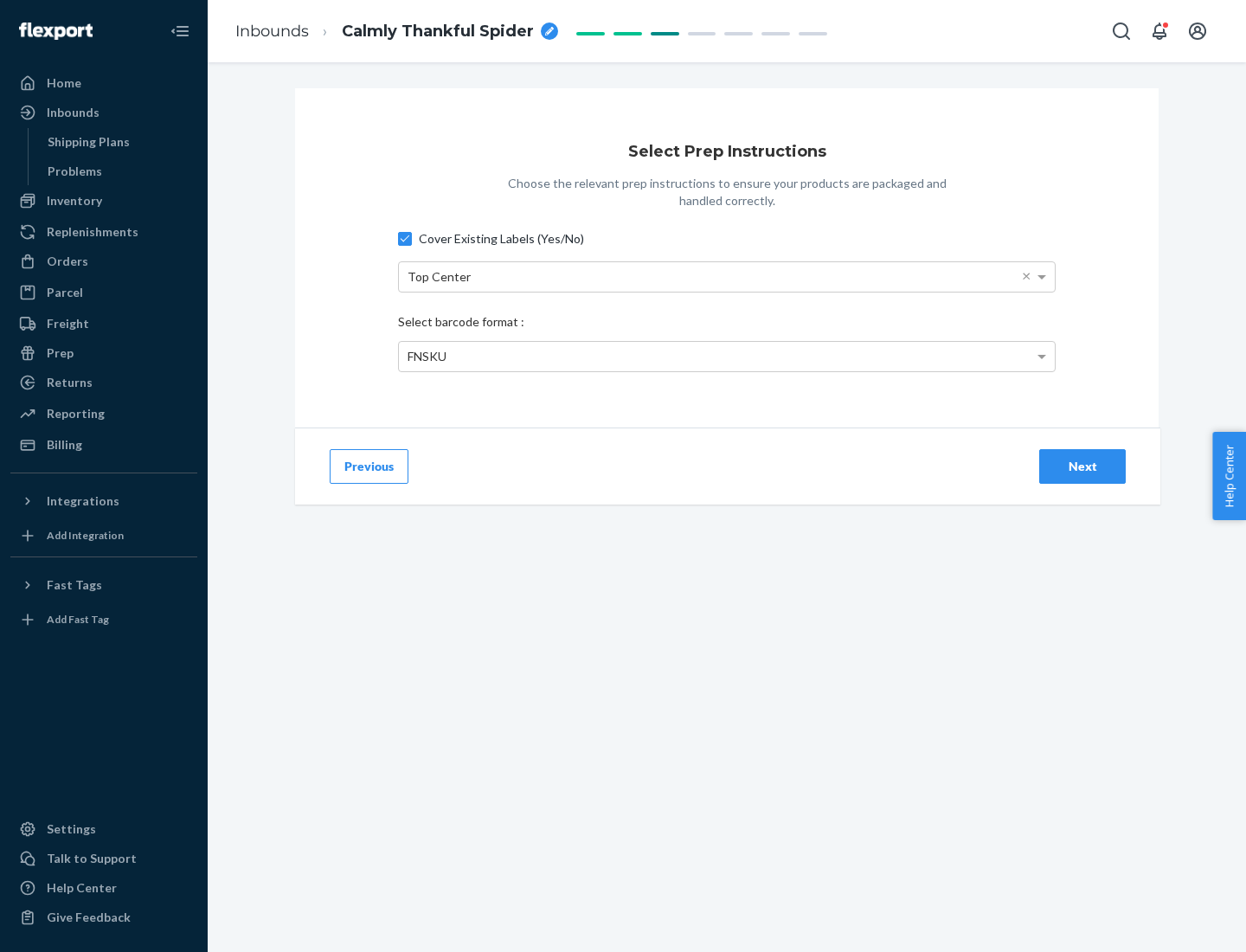
click at [1083, 466] on div "Next" at bounding box center [1082, 467] width 57 height 17
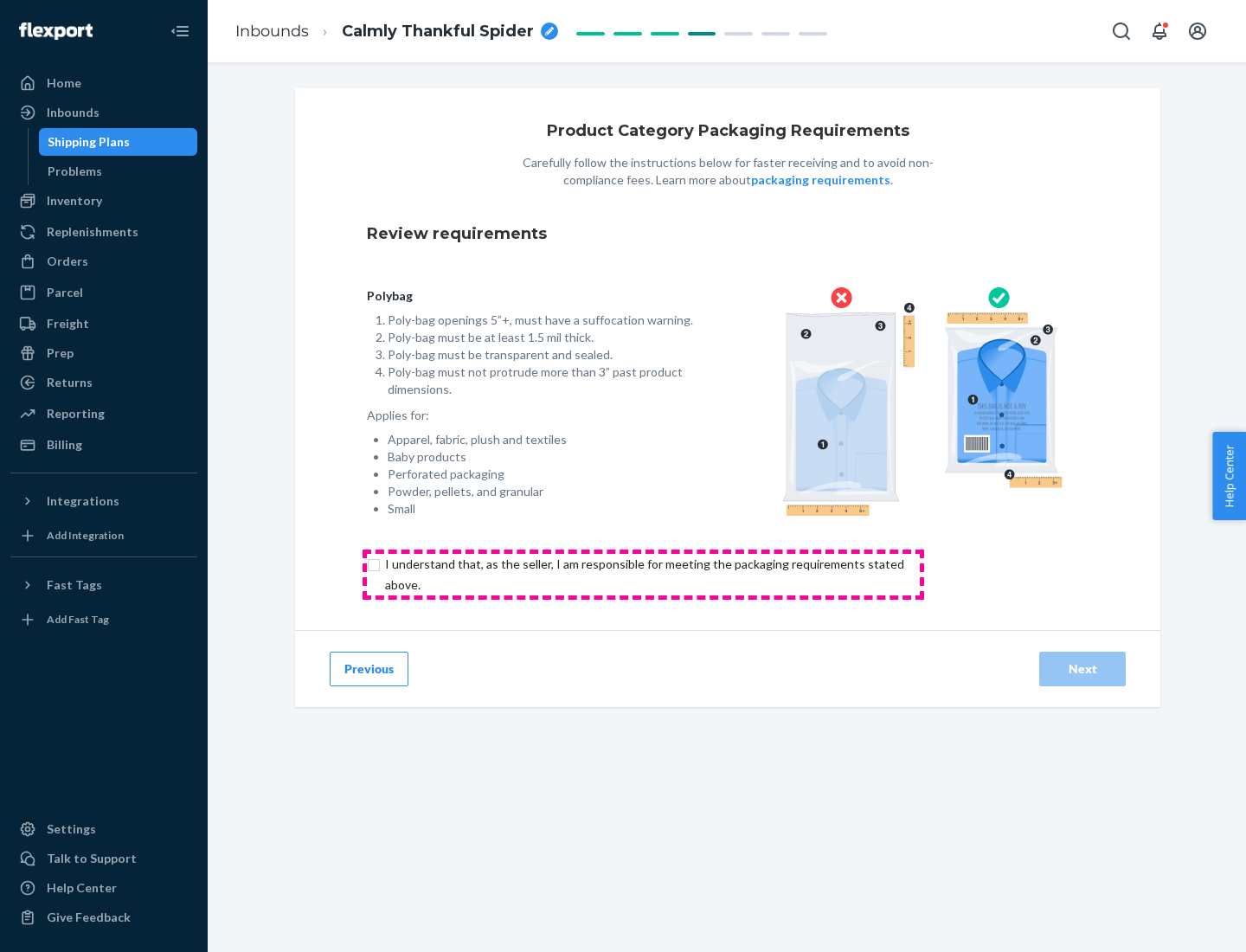
click at [643, 574] on input "checkbox" at bounding box center [655, 574] width 576 height 41
checkbox input "true"
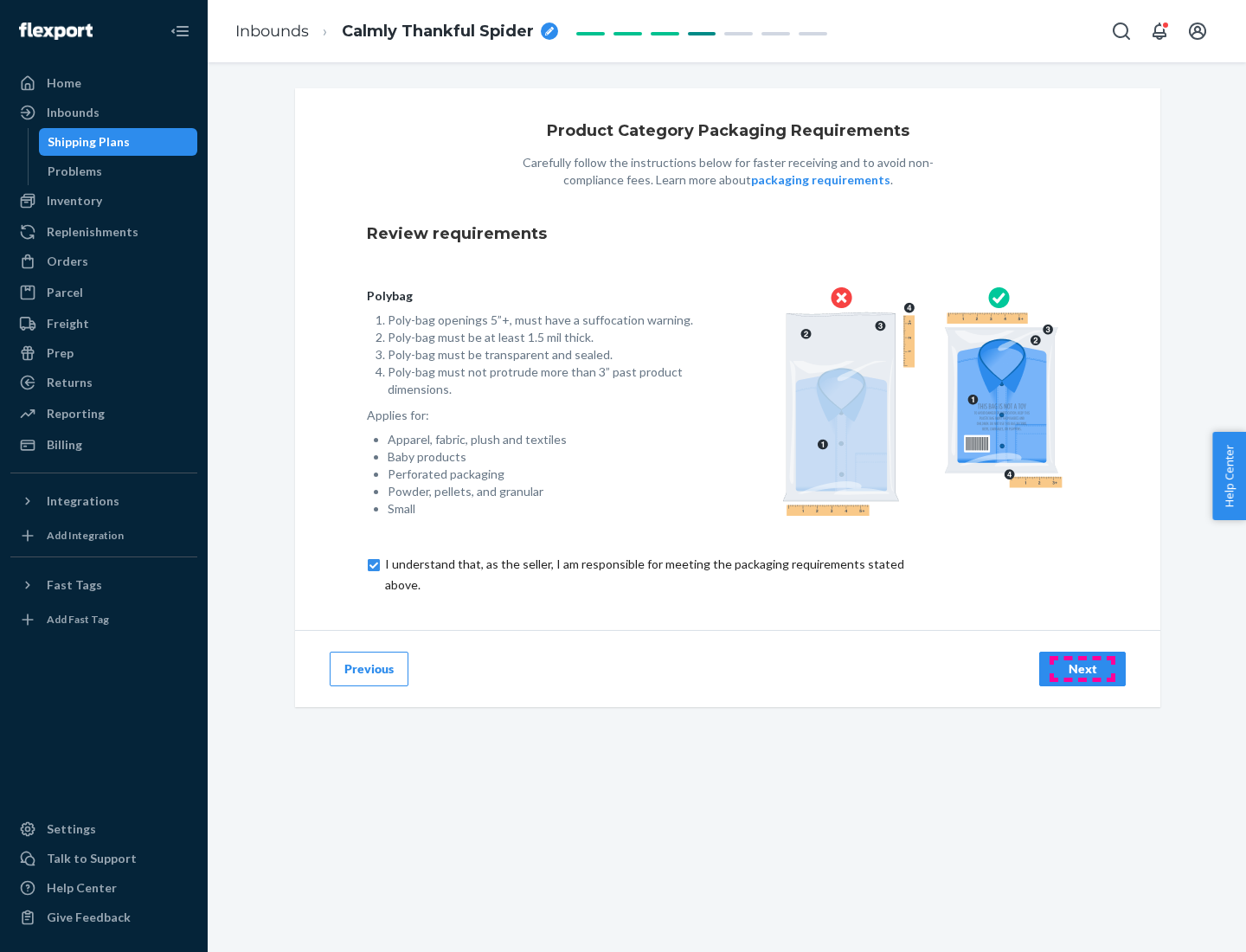
click at [1083, 668] on div "Next" at bounding box center [1082, 669] width 57 height 17
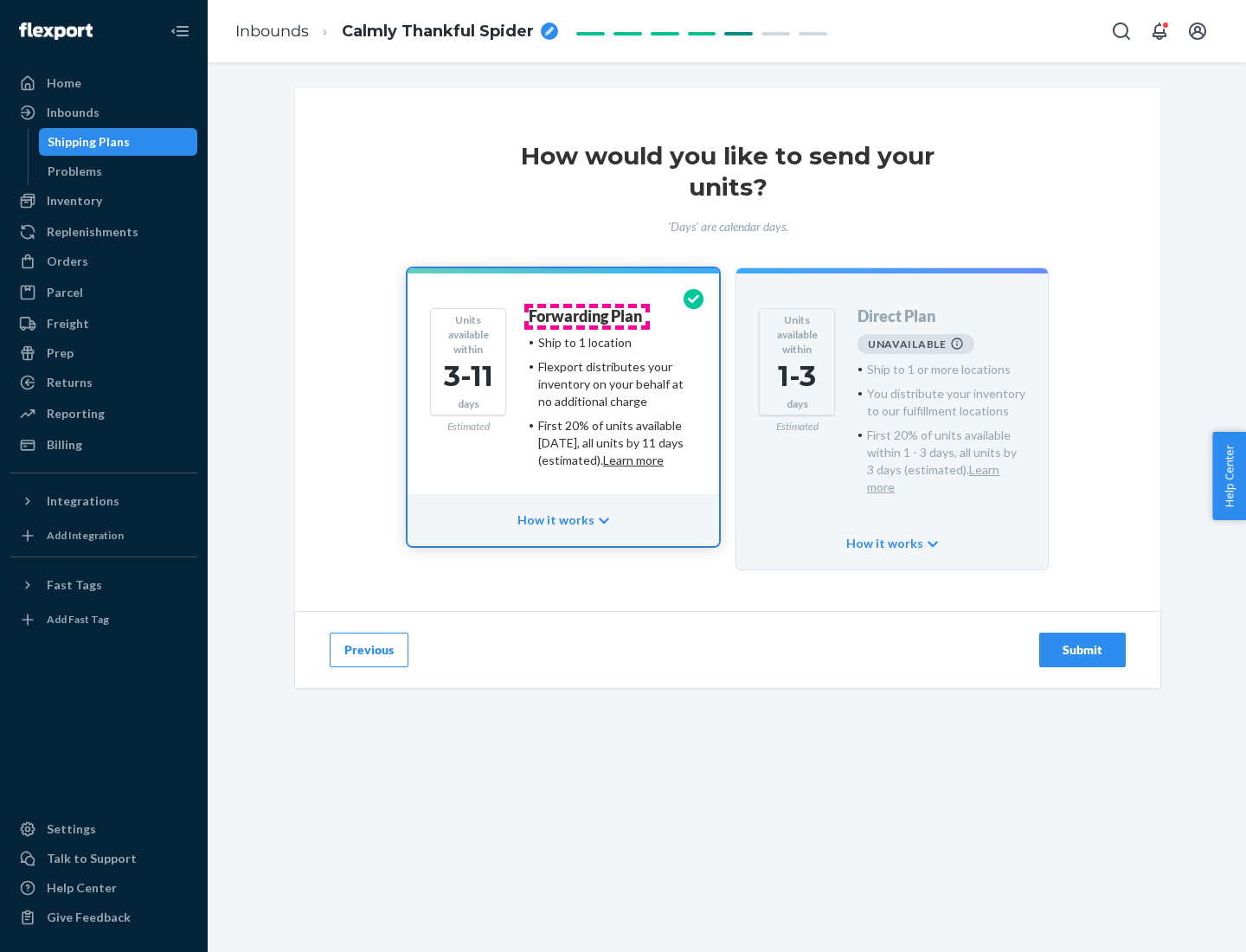
click at [586, 316] on h4 "Forwarding Plan" at bounding box center [585, 317] width 114 height 17
click at [1083, 641] on div "Submit" at bounding box center [1082, 650] width 57 height 17
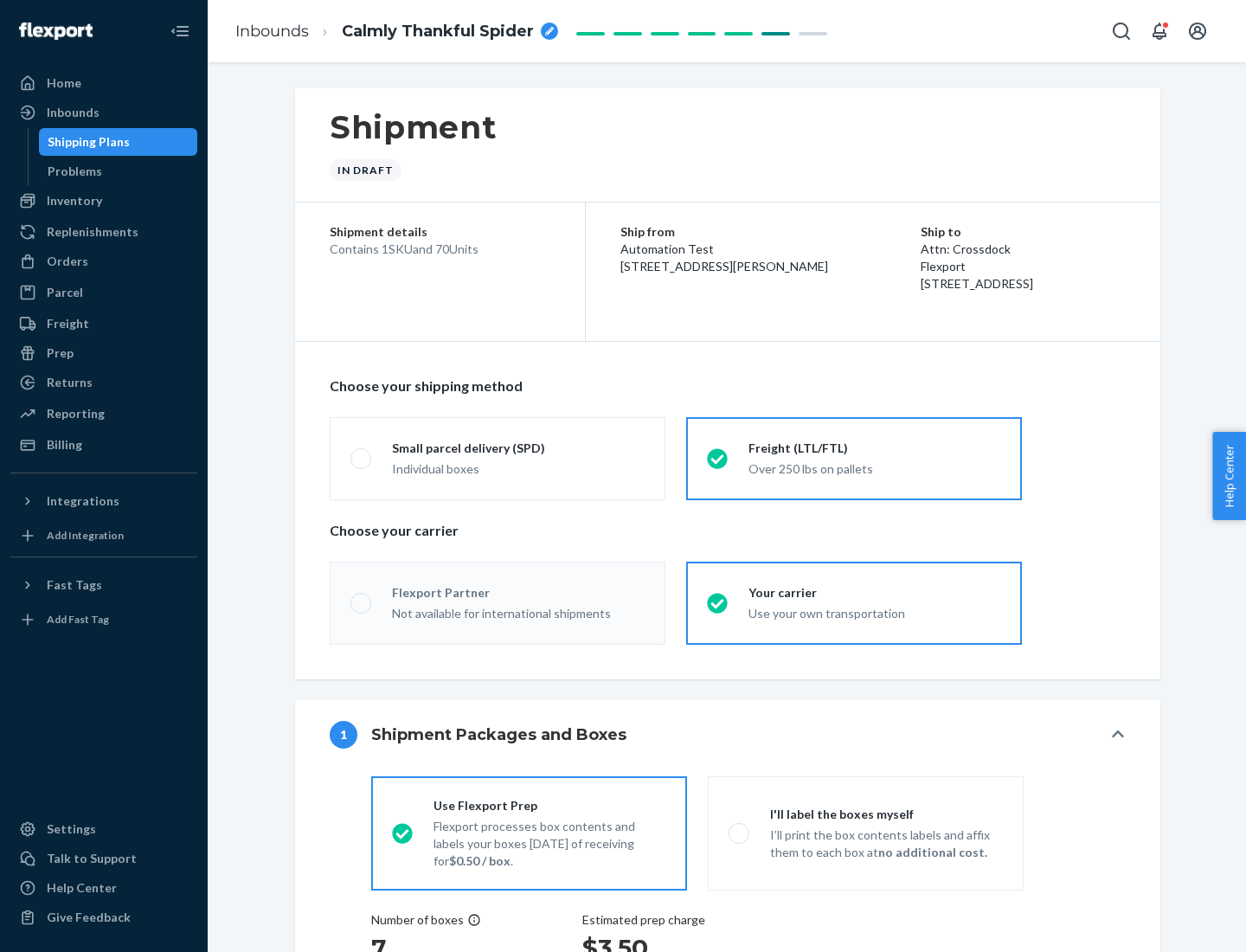
radio input "true"
radio input "false"
radio input "true"
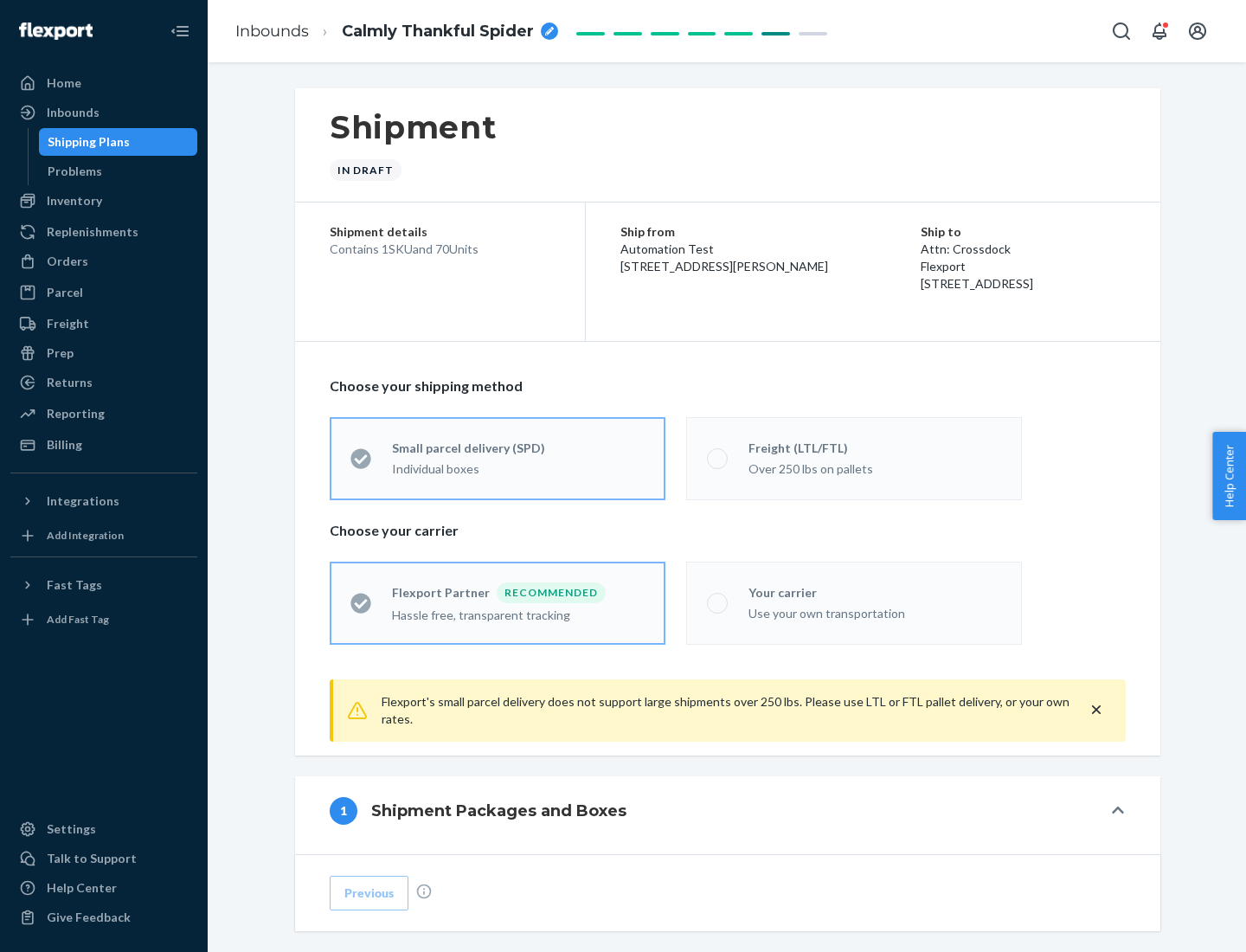
click at [854, 458] on div "Over 250 lbs on pallets" at bounding box center [875, 468] width 252 height 21
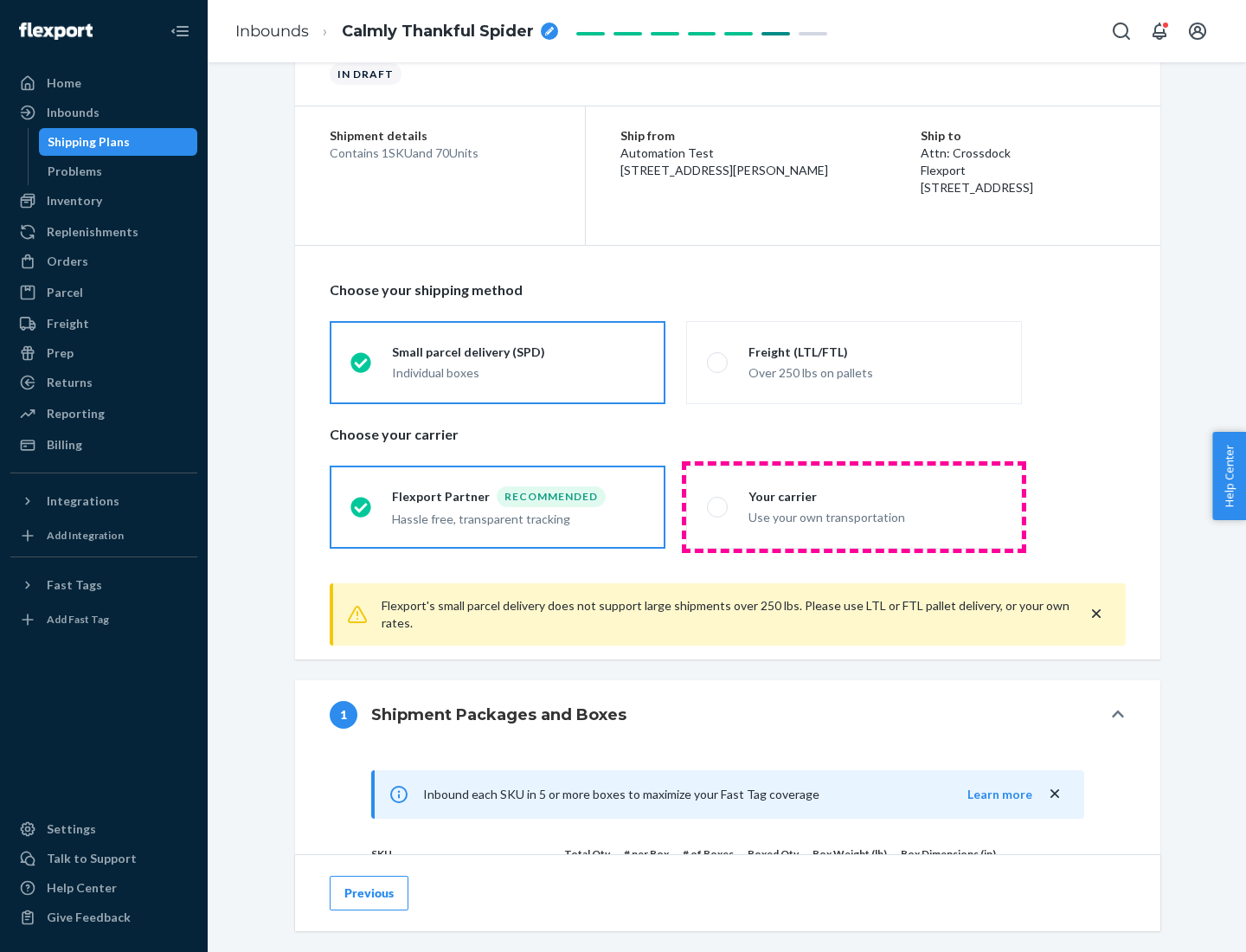
click at [854, 506] on div "Use your own transportation" at bounding box center [875, 516] width 252 height 21
click at [718, 506] on input "Your carrier Use your own transportation" at bounding box center [713, 506] width 12 height 12
radio input "true"
radio input "false"
